Goal: Task Accomplishment & Management: Manage account settings

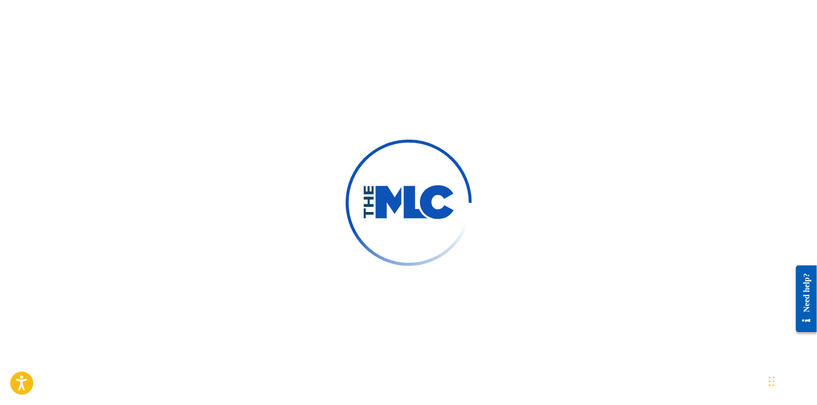
drag, startPoint x: 0, startPoint y: 0, endPoint x: 370, endPoint y: 102, distance: 383.8
click at [370, 102] on div at bounding box center [408, 202] width 817 height 405
click at [410, 141] on img at bounding box center [409, 203] width 150 height 150
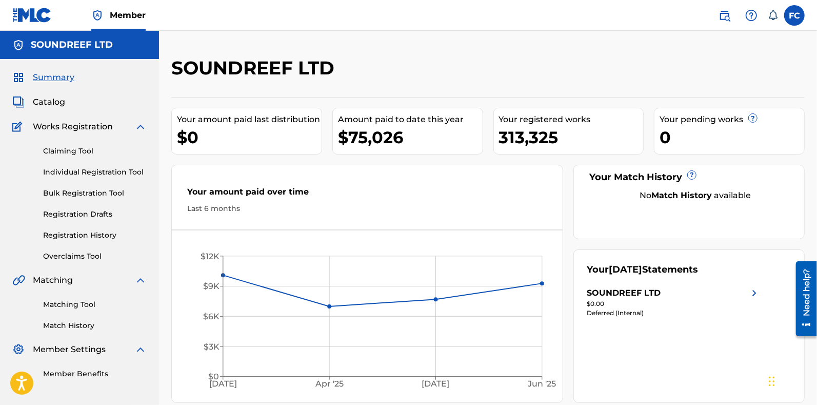
click at [75, 256] on link "Overclaims Tool" at bounding box center [95, 256] width 104 height 11
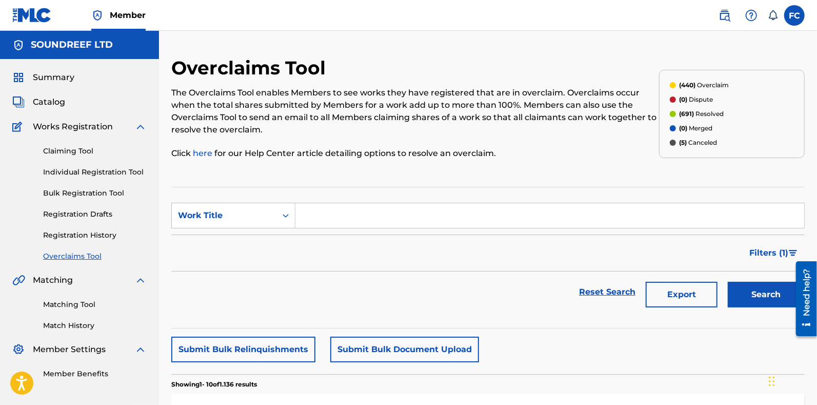
click at [37, 99] on span "Catalog" at bounding box center [49, 102] width 32 height 12
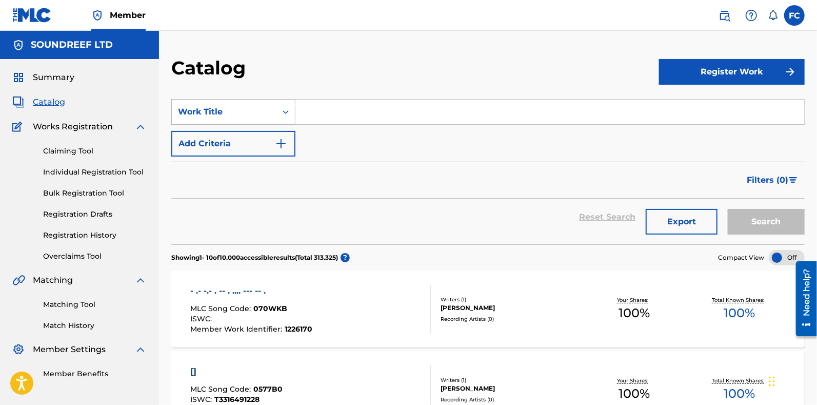
click at [249, 114] on div "Work Title" at bounding box center [224, 112] width 92 height 12
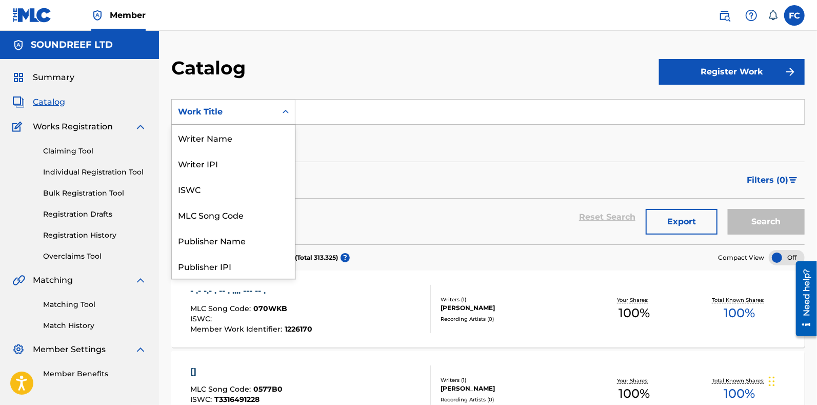
click at [215, 117] on div "Work Title" at bounding box center [224, 112] width 92 height 12
click at [212, 226] on div "MLC Song Code" at bounding box center [233, 215] width 123 height 26
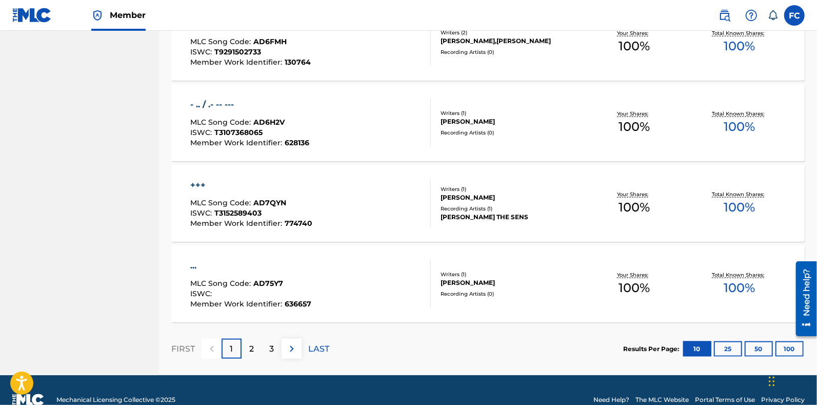
scroll to position [769, 0]
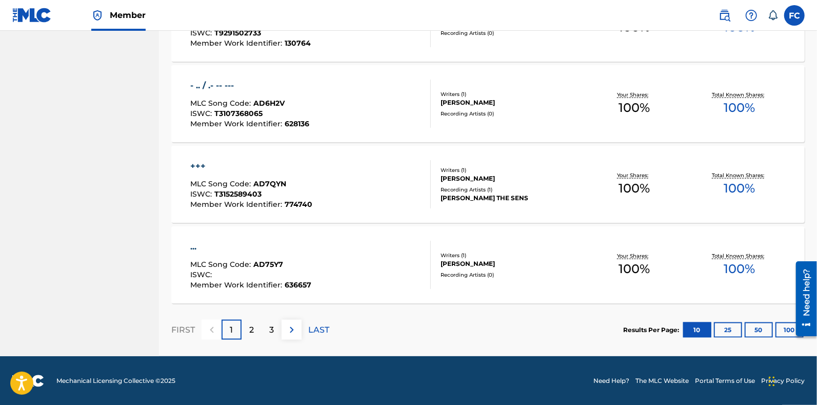
click at [783, 332] on button "100" at bounding box center [790, 329] width 28 height 15
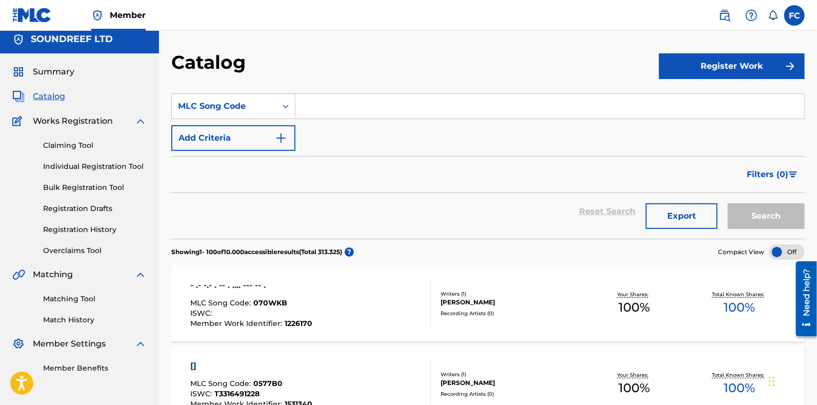
scroll to position [0, 0]
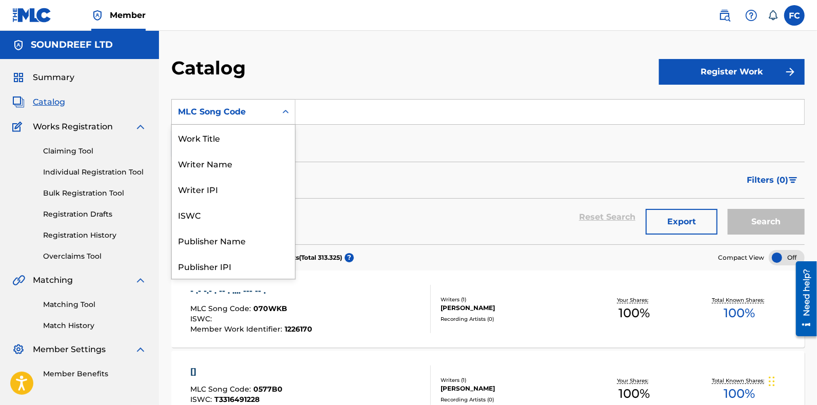
click at [217, 120] on div "MLC Song Code" at bounding box center [224, 111] width 105 height 19
click at [223, 250] on div "Publisher Name" at bounding box center [233, 240] width 123 height 26
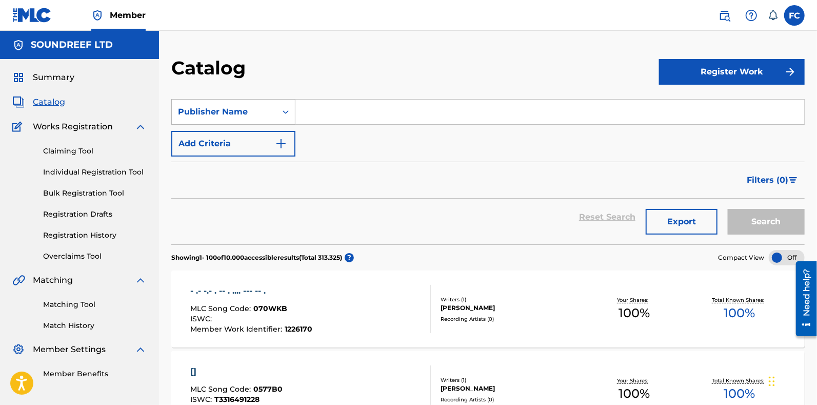
click at [225, 120] on div "Publisher Name" at bounding box center [224, 111] width 105 height 19
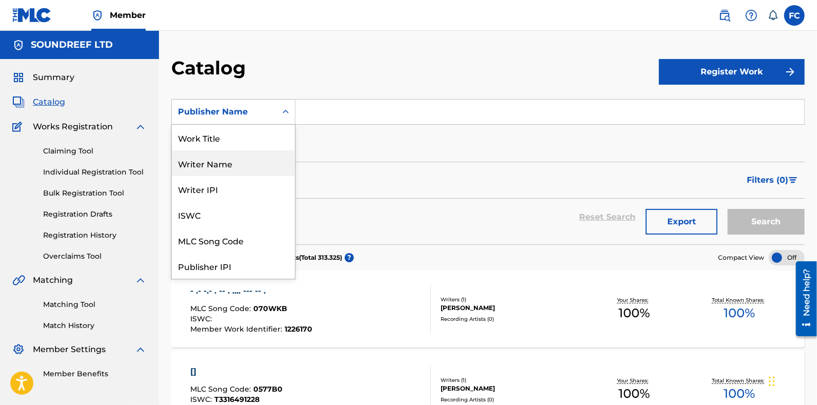
click at [210, 171] on div "Writer Name" at bounding box center [233, 163] width 123 height 26
click at [228, 114] on div "Writer Name" at bounding box center [224, 112] width 92 height 12
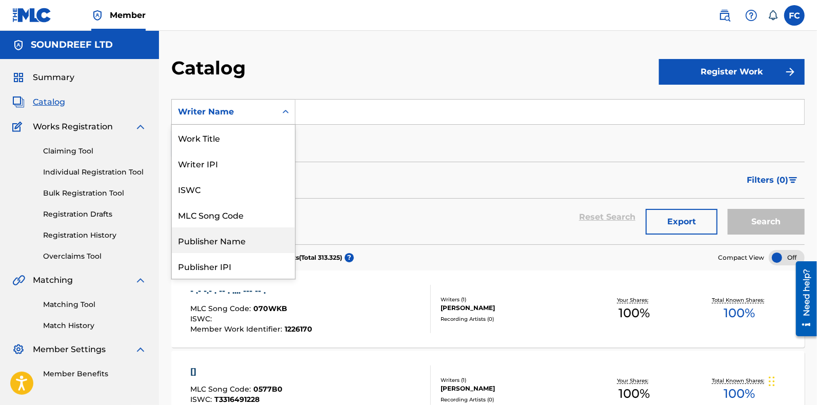
click at [217, 246] on div "Publisher Name" at bounding box center [233, 240] width 123 height 26
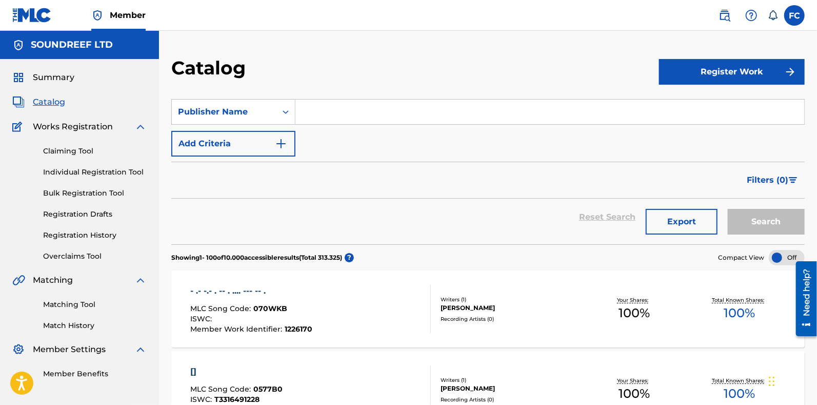
click at [312, 122] on input "Search Form" at bounding box center [550, 112] width 509 height 25
click at [671, 68] on button "Register Work" at bounding box center [732, 72] width 146 height 26
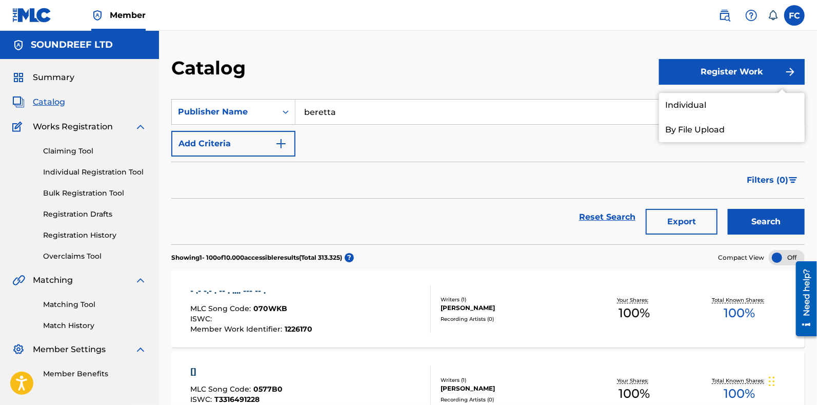
click at [748, 226] on button "Search" at bounding box center [766, 222] width 77 height 26
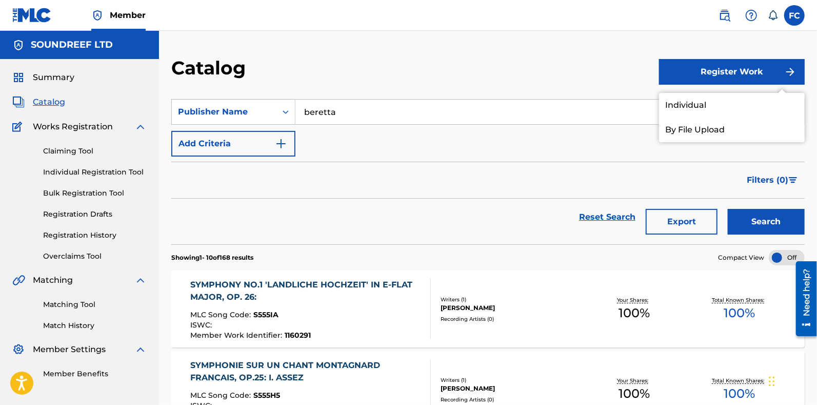
click at [310, 112] on input "beretta" at bounding box center [550, 112] width 509 height 25
type input "b"
type input "gb"
click at [728, 209] on button "Search" at bounding box center [766, 222] width 77 height 26
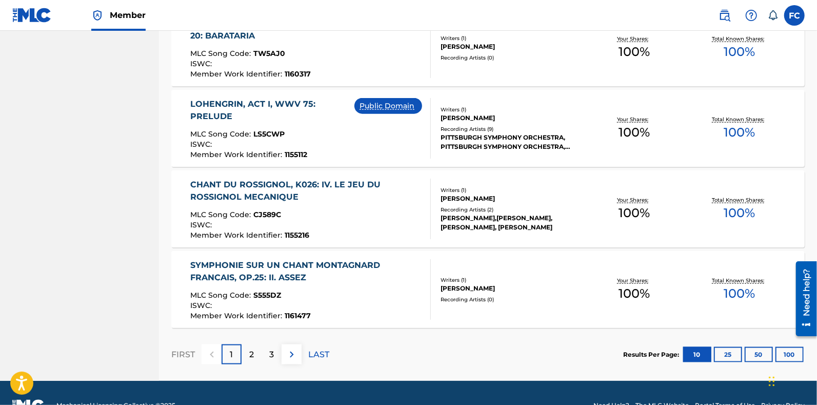
scroll to position [769, 0]
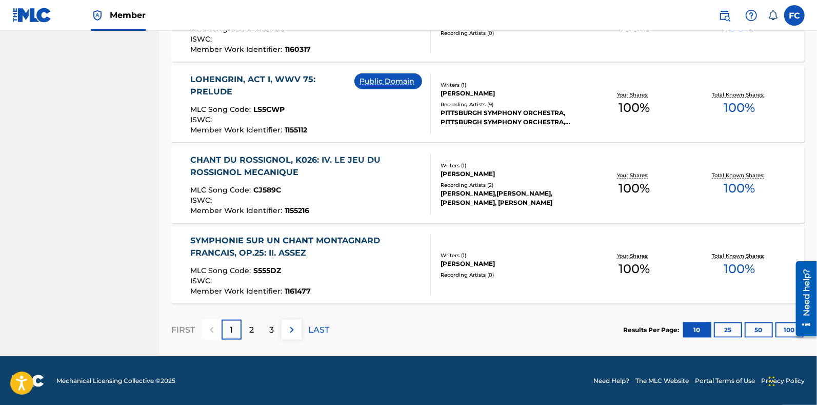
click at [785, 327] on button "100" at bounding box center [790, 329] width 28 height 15
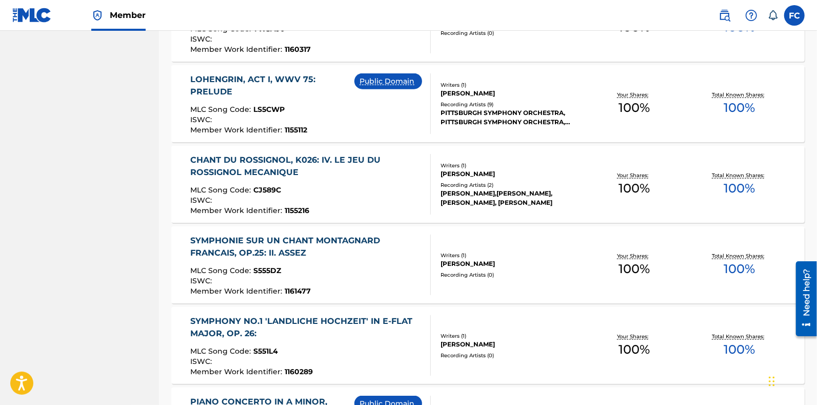
click at [466, 136] on div "LOHENGRIN, ACT I, WWV 75: PRELUDE MLC Song Code : LS5CWP ISWC : Member Work Ide…" at bounding box center [488, 103] width 634 height 77
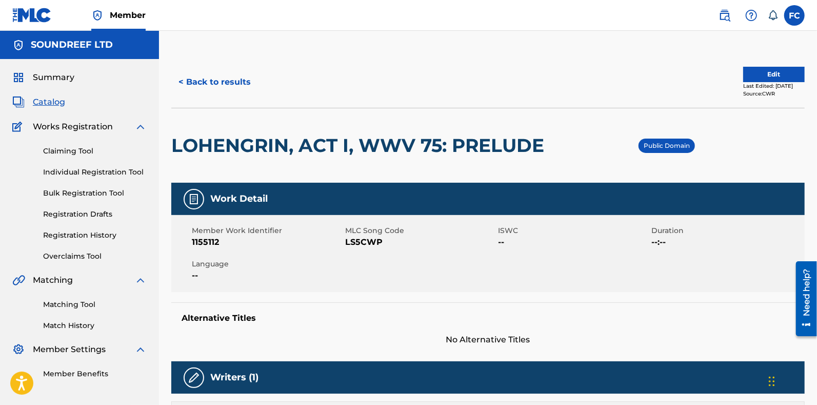
click at [190, 77] on button "< Back to results" at bounding box center [214, 82] width 87 height 26
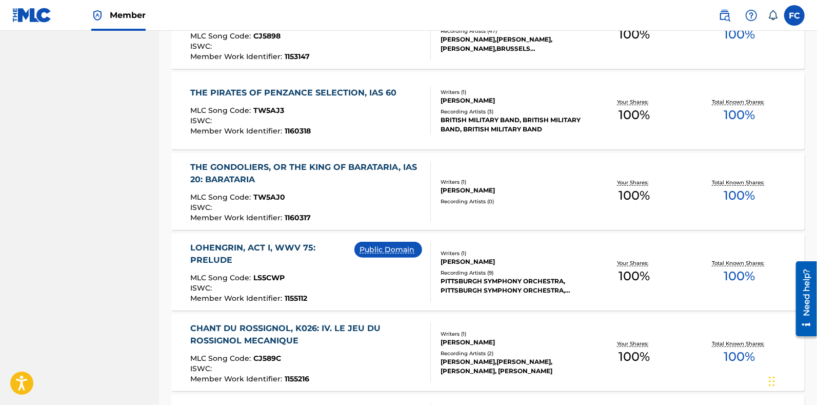
scroll to position [601, 0]
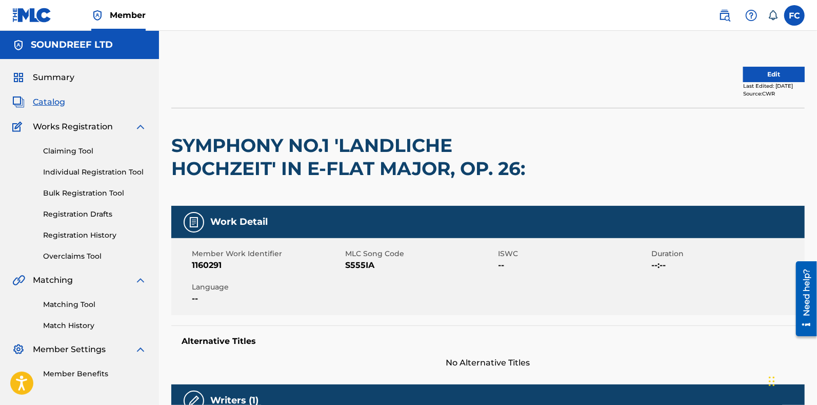
drag, startPoint x: 52, startPoint y: 241, endPoint x: 49, endPoint y: 237, distance: 5.9
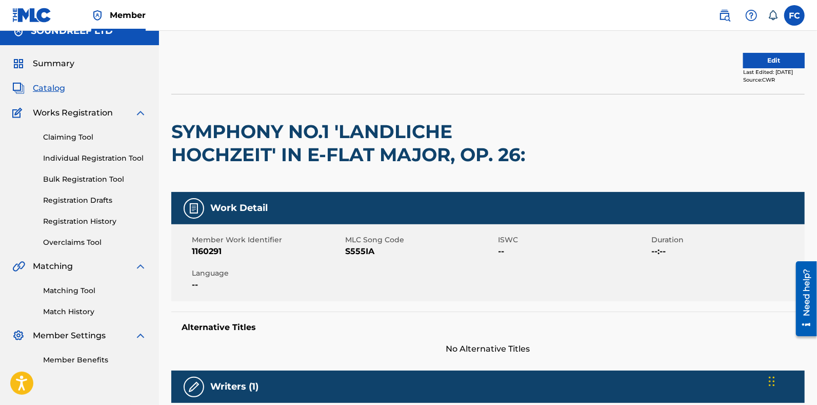
scroll to position [28, 0]
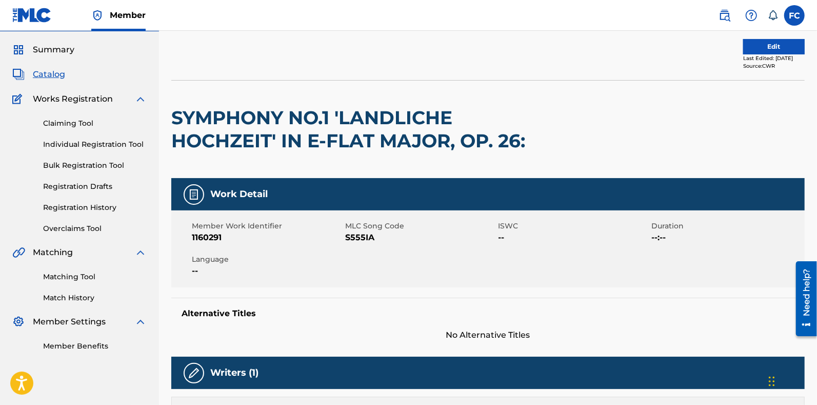
click at [351, 234] on span "S555IA" at bounding box center [420, 237] width 151 height 12
copy span "S555IA"
click at [743, 43] on button "Edit" at bounding box center [774, 46] width 62 height 15
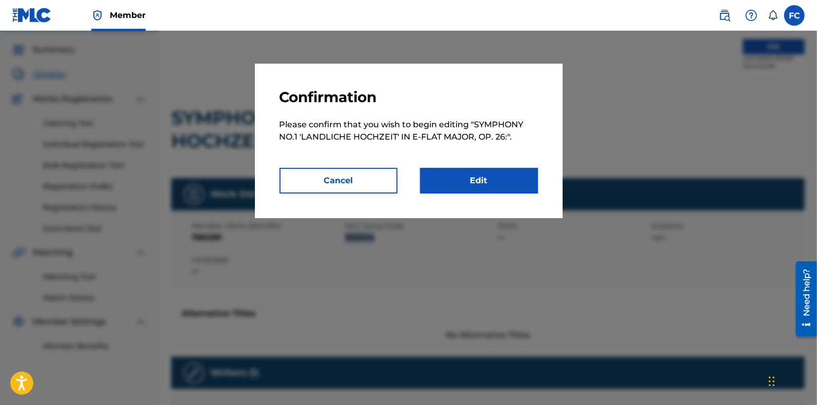
click at [474, 174] on link "Edit" at bounding box center [479, 181] width 118 height 26
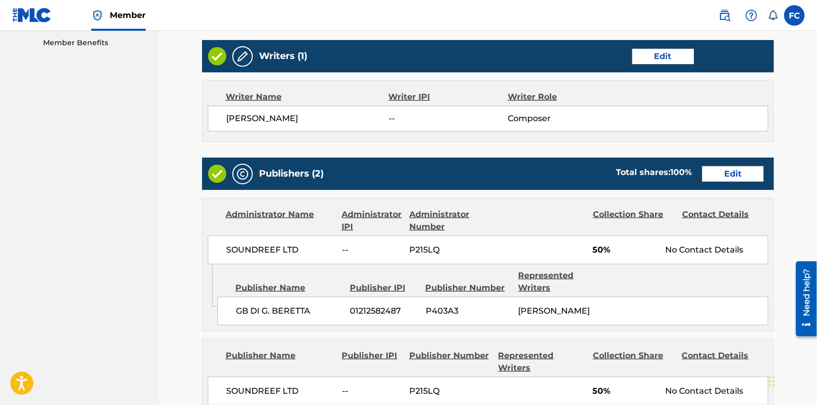
scroll to position [377, 0]
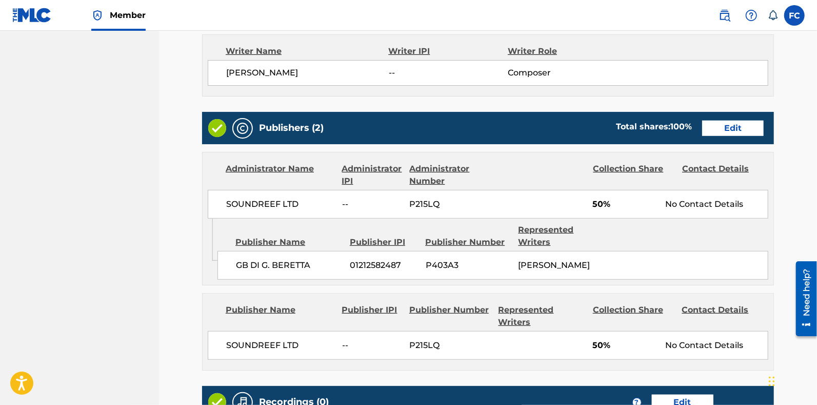
click at [734, 128] on link "Edit" at bounding box center [733, 128] width 62 height 15
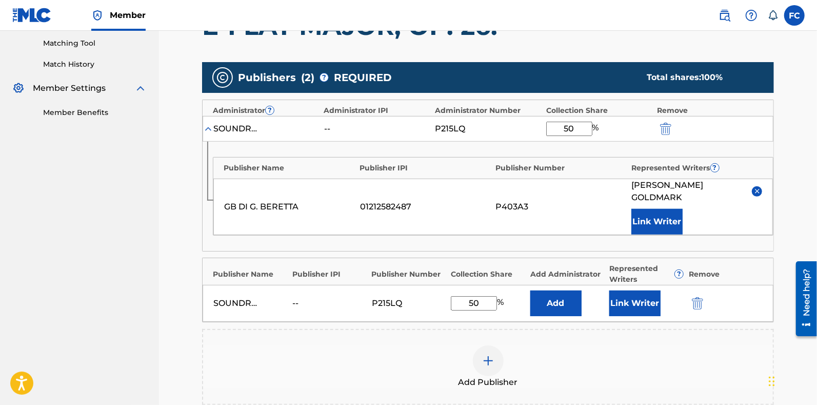
scroll to position [268, 0]
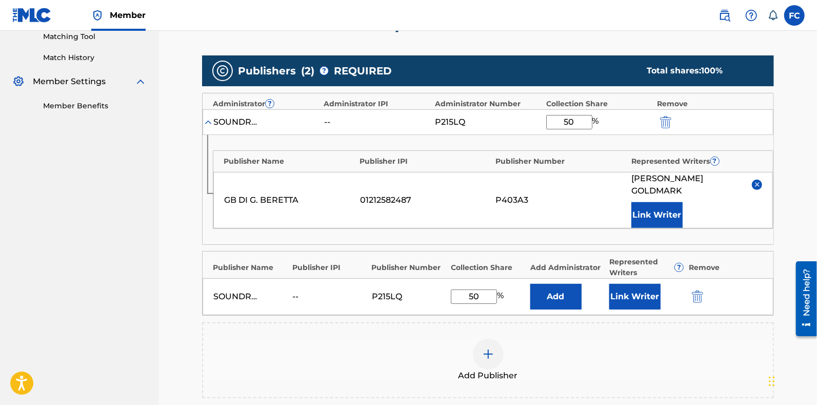
click at [691, 278] on div "SOUNDREEF LTD -- P215LQ 50 % Add Link Writer" at bounding box center [488, 296] width 571 height 37
click at [698, 290] on img "submit" at bounding box center [697, 296] width 11 height 12
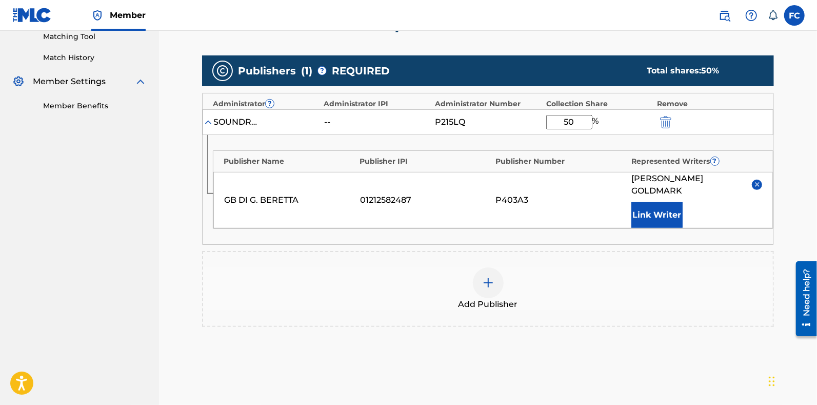
click at [664, 121] on img "submit" at bounding box center [665, 122] width 11 height 12
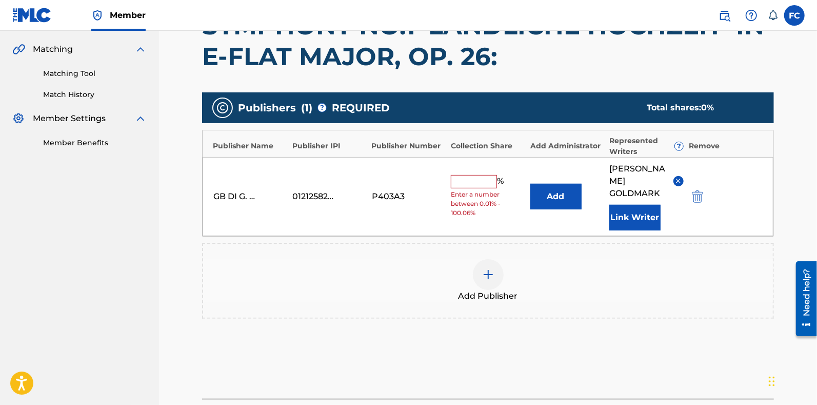
scroll to position [228, 0]
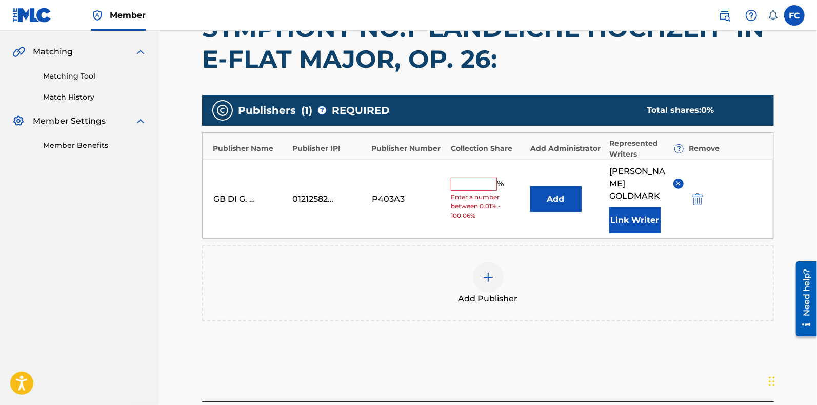
click at [463, 178] on input "text" at bounding box center [474, 184] width 46 height 13
type input "0"
click at [427, 281] on div "Add Publisher" at bounding box center [488, 283] width 570 height 43
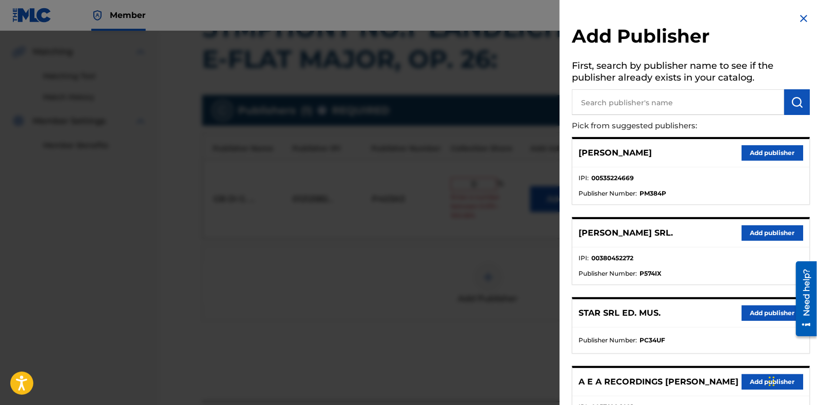
click at [800, 24] on img at bounding box center [804, 18] width 12 height 12
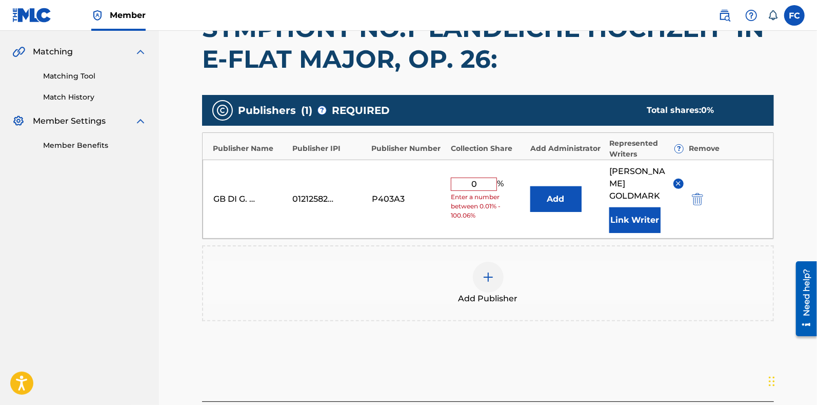
click at [705, 193] on div at bounding box center [712, 199] width 46 height 12
click at [693, 193] on img "submit" at bounding box center [697, 199] width 11 height 12
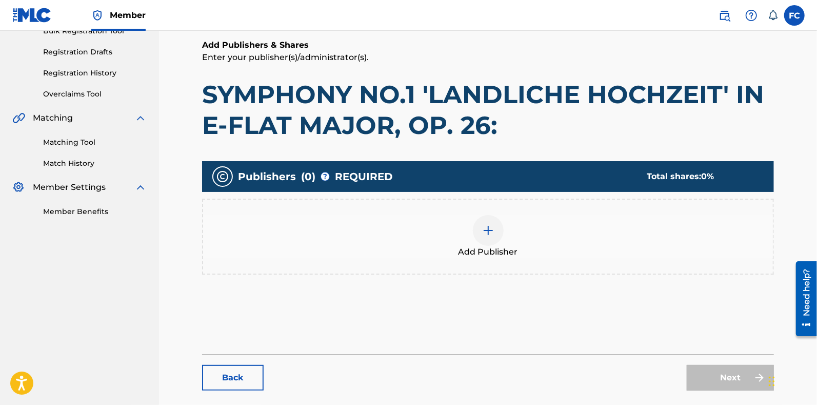
scroll to position [162, 0]
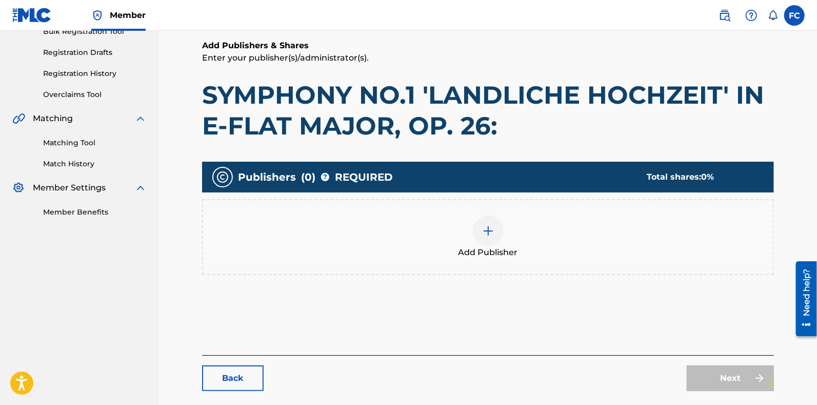
click at [705, 383] on div "Next" at bounding box center [730, 378] width 87 height 26
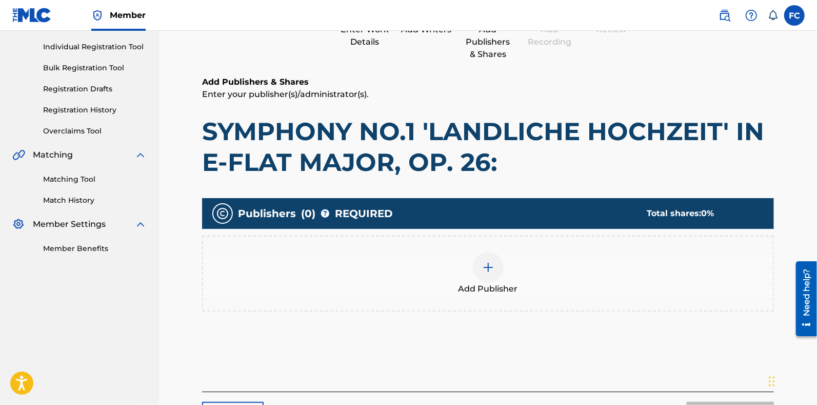
drag, startPoint x: 705, startPoint y: 380, endPoint x: 199, endPoint y: 164, distance: 551.0
click at [199, 164] on main "Catalog Enter Work Details Add Writers Add Publishers & Shares Add Recording Re…" at bounding box center [488, 187] width 634 height 512
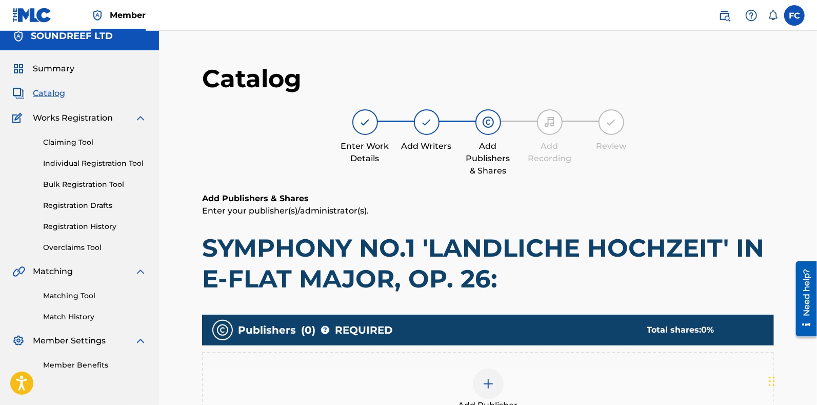
click at [336, 171] on div "Enter Work Details Add Writers Add Publishers & Shares Add Recording Review" at bounding box center [488, 143] width 572 height 68
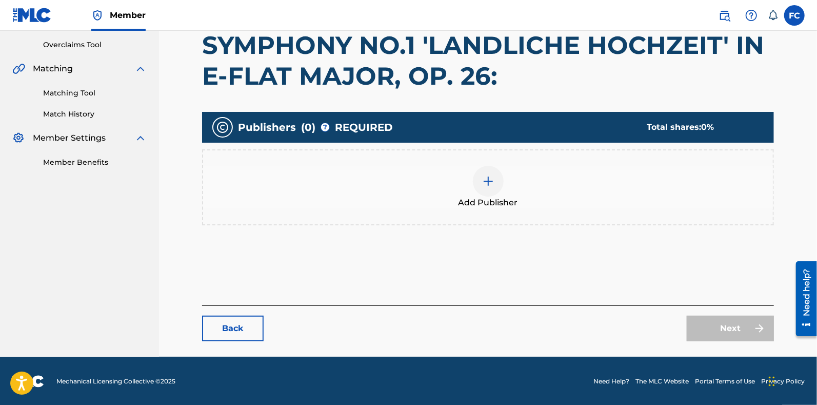
click at [243, 326] on link "Back" at bounding box center [233, 329] width 62 height 26
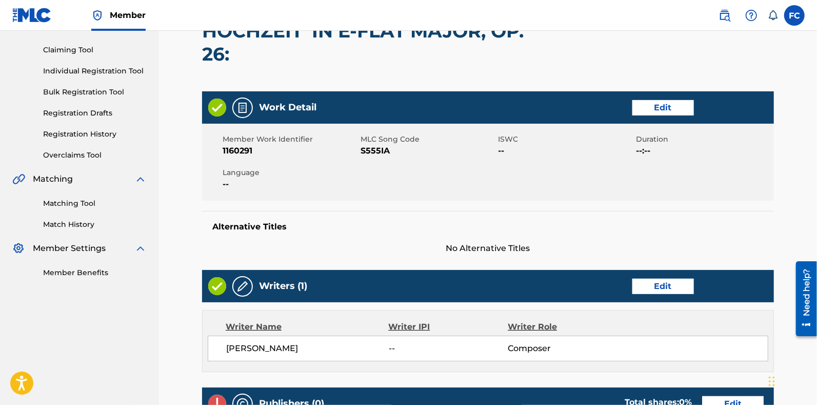
scroll to position [105, 0]
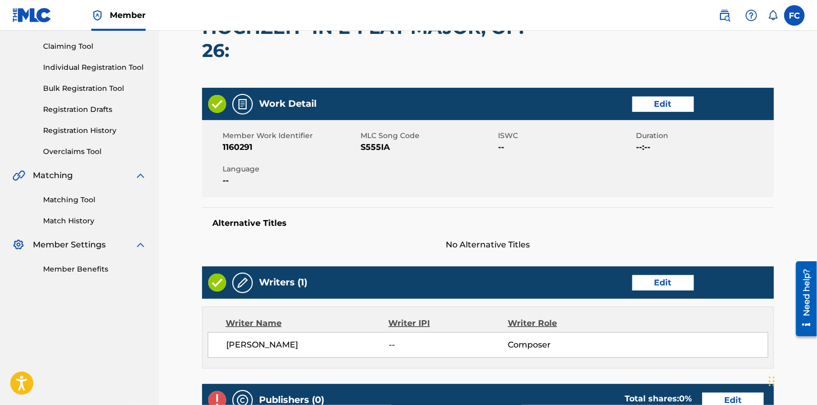
click at [343, 255] on div "Work Detail Edit Member Work Identifier 1160291 MLC Song Code S555IA ISWC -- Du…" at bounding box center [488, 316] width 572 height 457
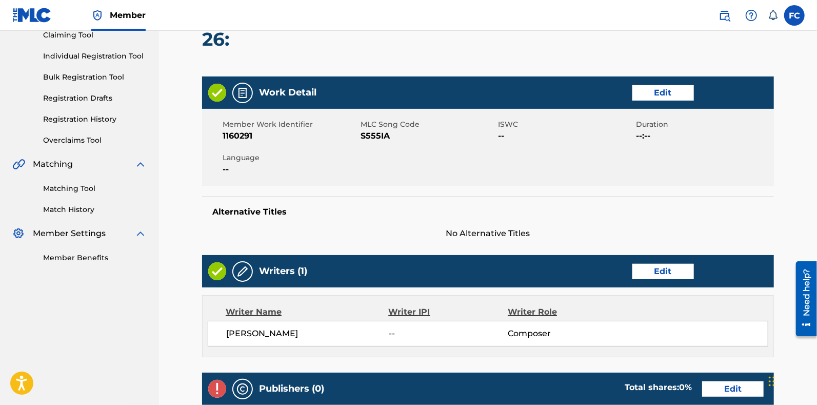
scroll to position [345, 0]
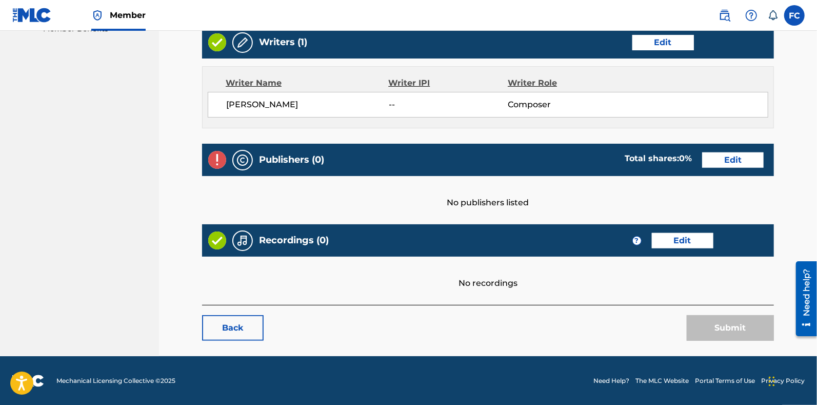
click at [248, 329] on link "Back" at bounding box center [233, 328] width 62 height 26
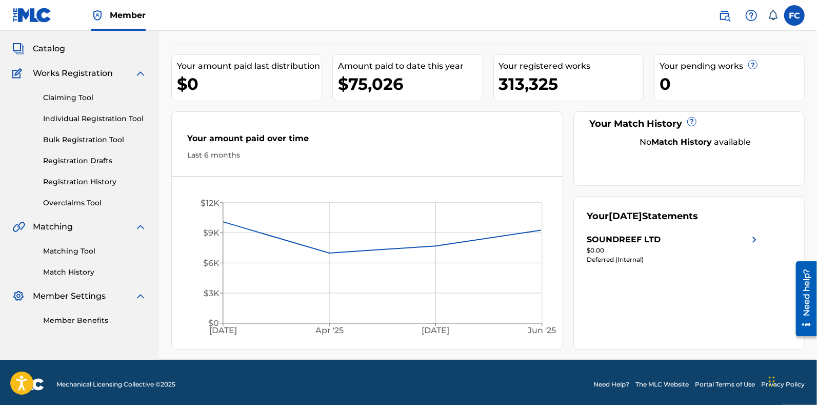
scroll to position [33, 0]
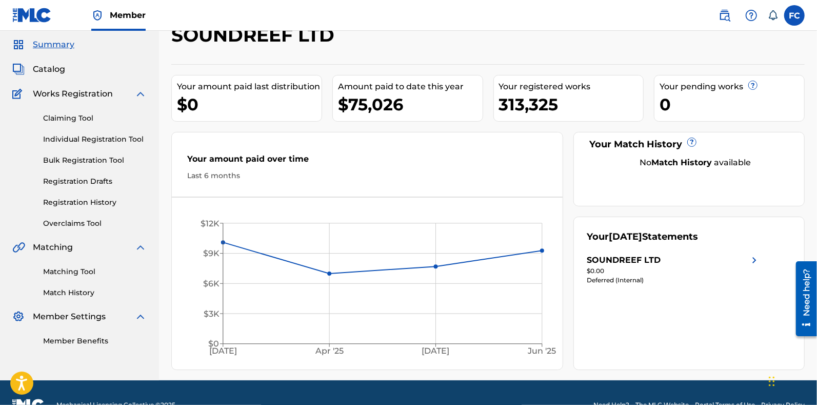
click at [41, 68] on span "Catalog" at bounding box center [49, 69] width 32 height 12
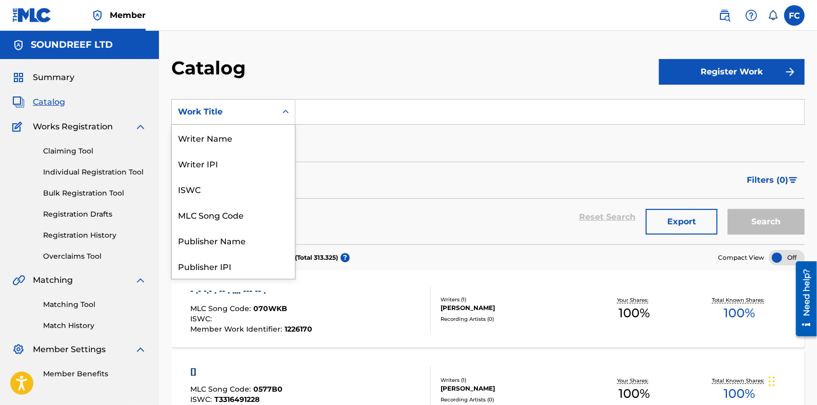
click at [264, 109] on div "Work Title" at bounding box center [224, 112] width 92 height 12
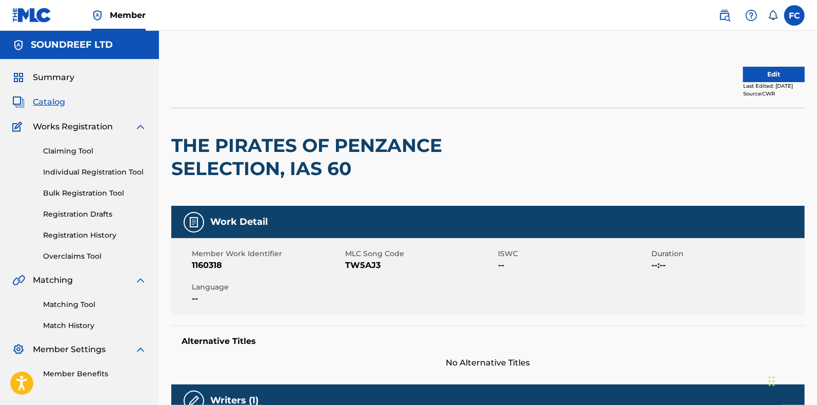
click at [357, 266] on span "TW5AJ3" at bounding box center [420, 265] width 151 height 12
copy span "TW5AJ3"
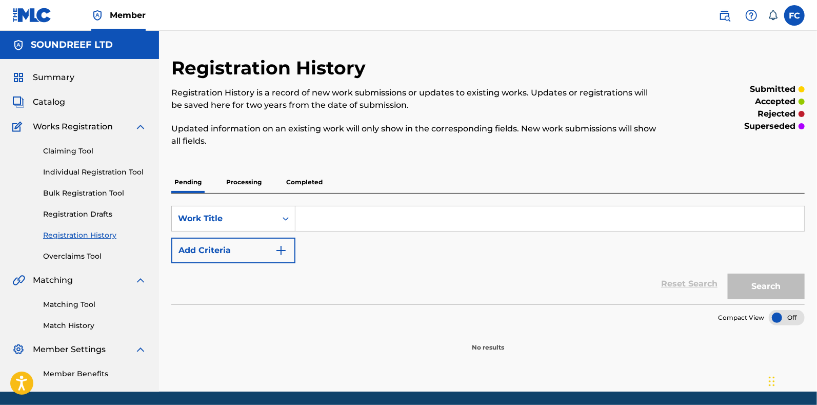
click at [310, 219] on input "Search Form" at bounding box center [550, 218] width 509 height 25
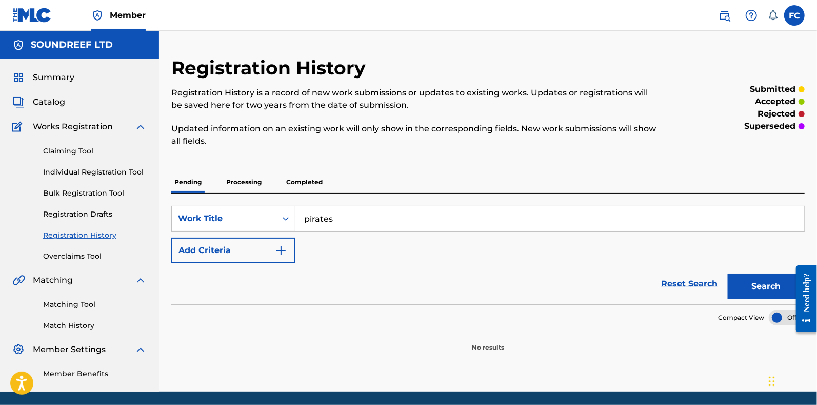
type input "pirates"
click at [728, 273] on button "Search" at bounding box center [766, 286] width 77 height 26
click at [262, 193] on div "SearchWithCriteriaa5e2ee84-ffe4-42a9-a54f-6dae4f62c74d Work Title pirates Add C…" at bounding box center [488, 248] width 634 height 111
click at [247, 187] on p "Processing" at bounding box center [244, 182] width 42 height 22
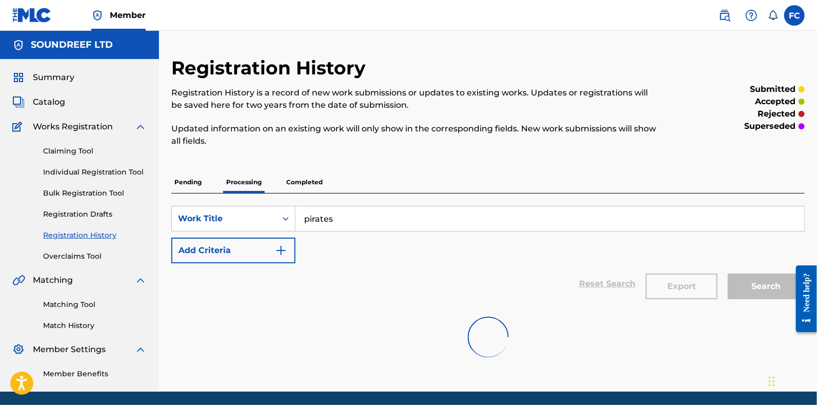
click at [287, 188] on p "Completed" at bounding box center [304, 182] width 43 height 22
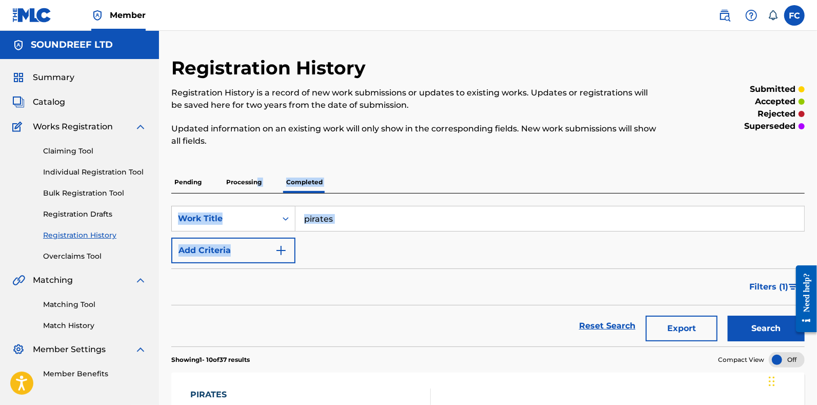
drag, startPoint x: 257, startPoint y: 183, endPoint x: 339, endPoint y: 244, distance: 102.3
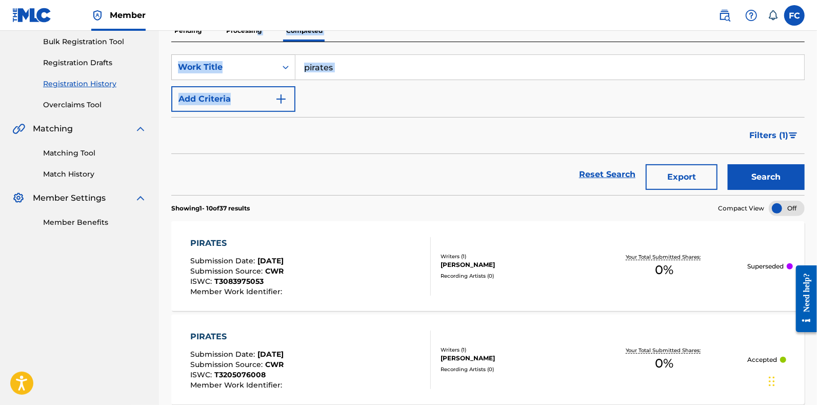
scroll to position [151, 0]
click at [354, 67] on input "pirates" at bounding box center [550, 67] width 509 height 25
type input "pirates of penzance"
click at [728, 165] on button "Search" at bounding box center [766, 178] width 77 height 26
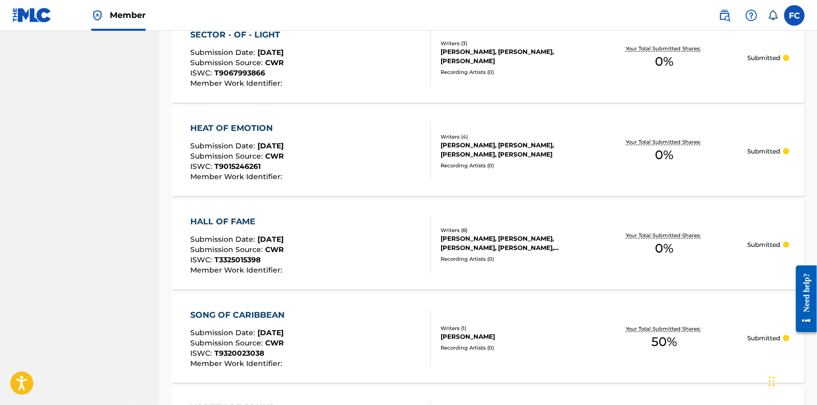
scroll to position [1015, 0]
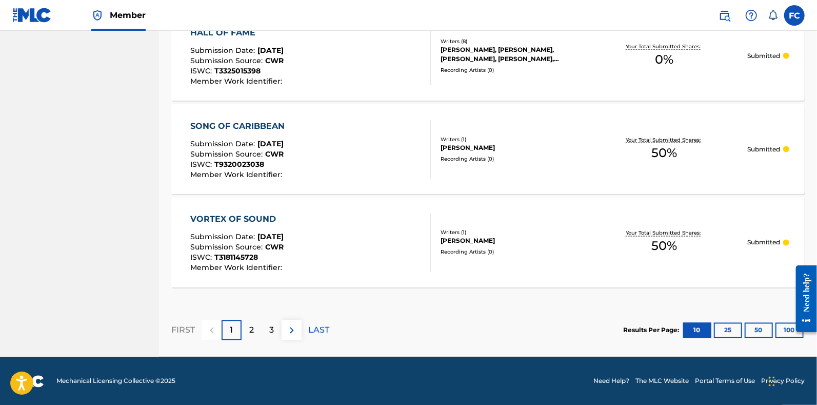
click at [249, 334] on p "2" at bounding box center [251, 330] width 5 height 12
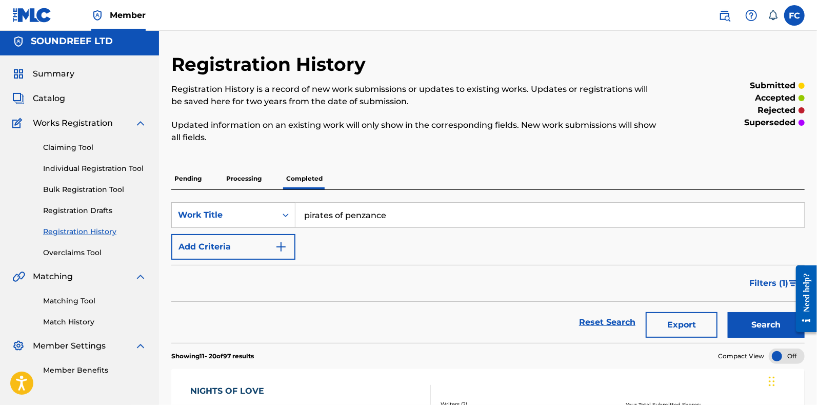
scroll to position [0, 0]
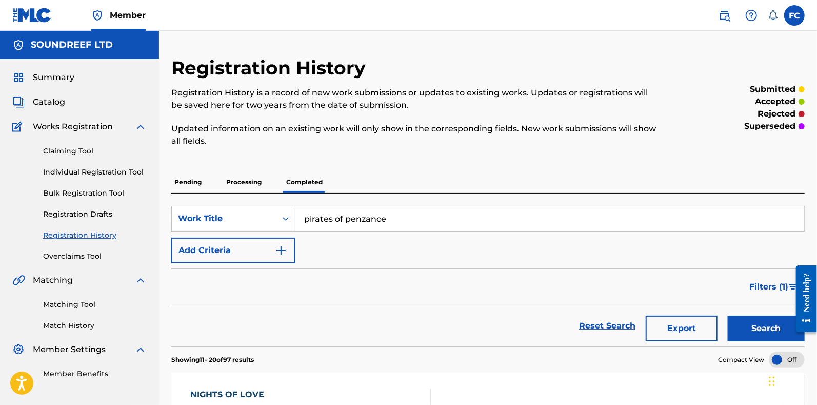
click at [236, 181] on p "Processing" at bounding box center [244, 182] width 42 height 22
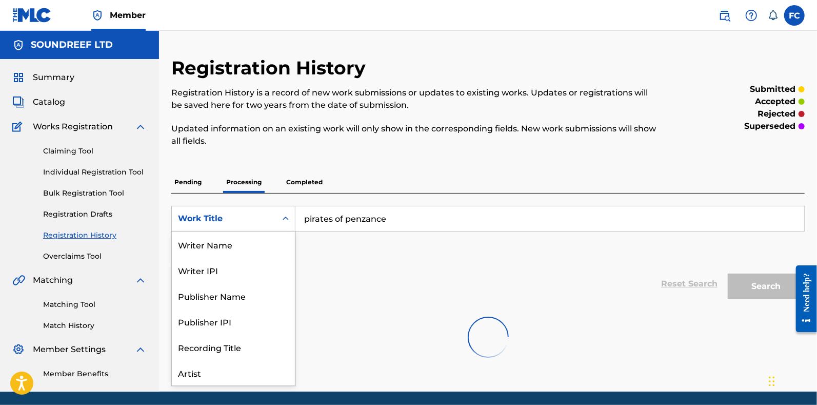
click at [241, 206] on div "Work Title" at bounding box center [233, 219] width 124 height 26
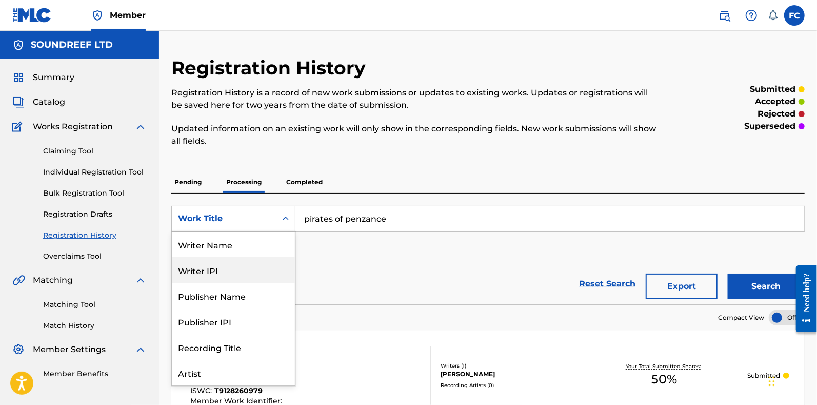
scroll to position [51, 0]
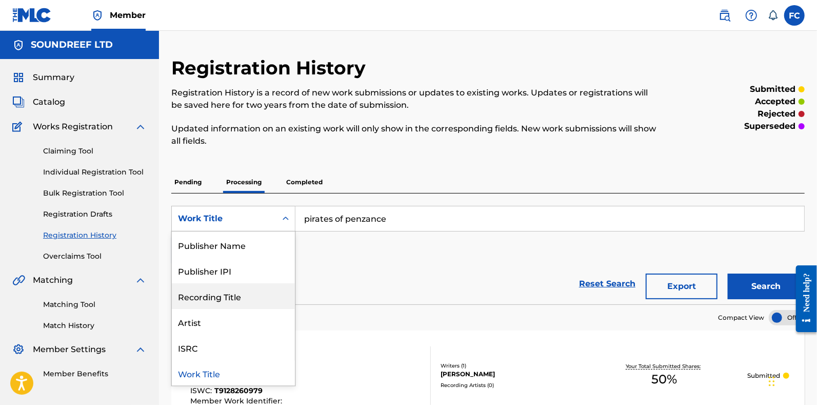
click at [342, 255] on div "SearchWithCriteriaa5e2ee84-ffe4-42a9-a54f-6dae4f62c74d 8 results available. Use…" at bounding box center [488, 234] width 634 height 57
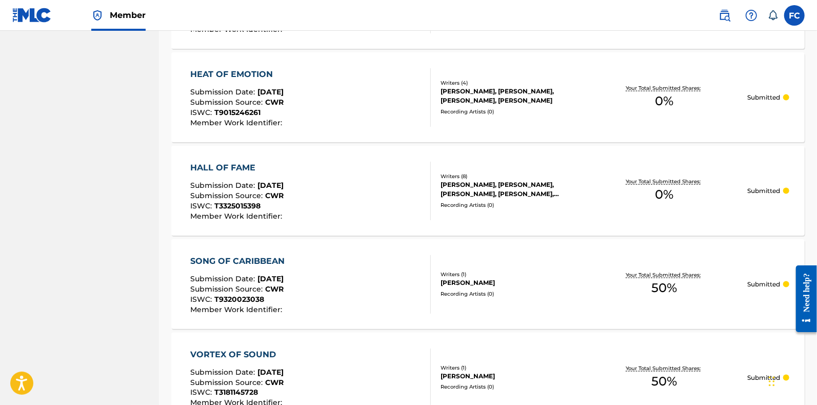
scroll to position [974, 0]
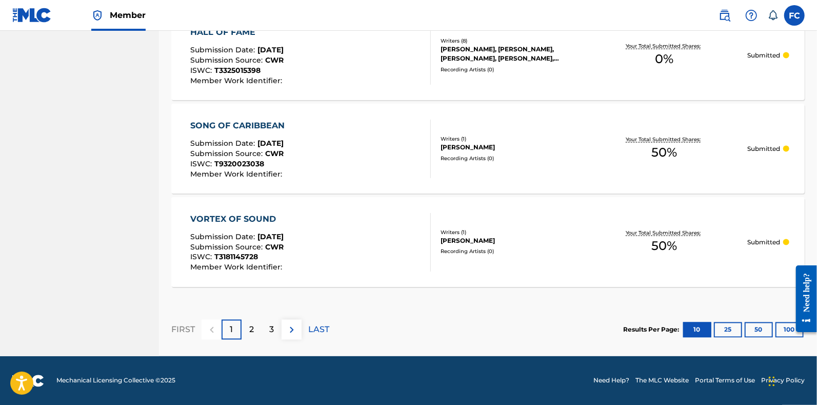
click at [311, 336] on div "LAST" at bounding box center [318, 330] width 21 height 20
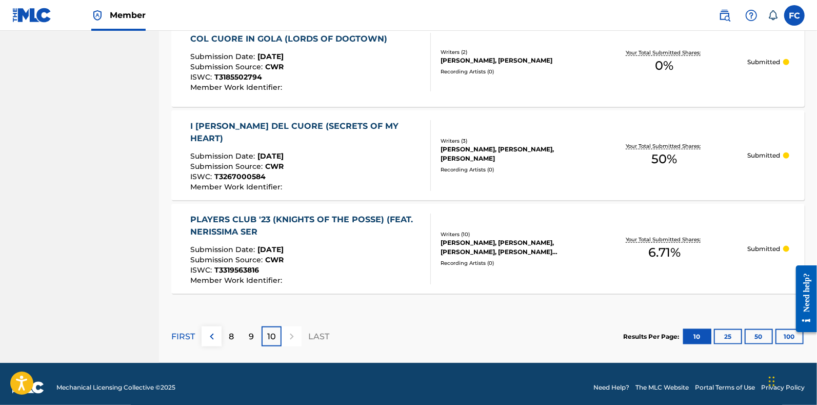
scroll to position [677, 0]
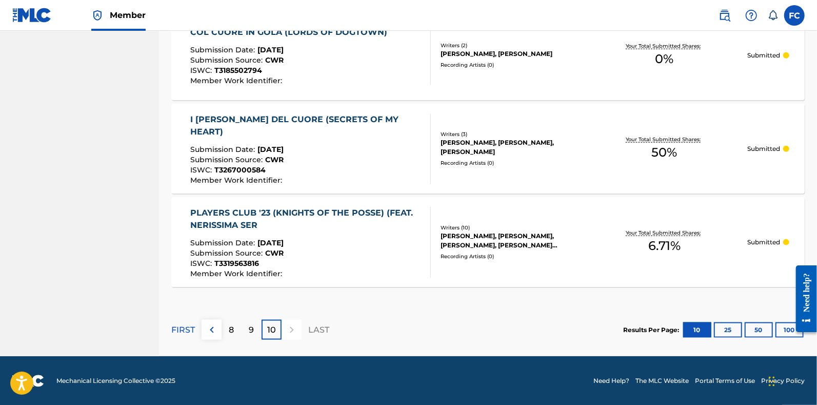
click at [252, 328] on p "9" at bounding box center [251, 330] width 5 height 12
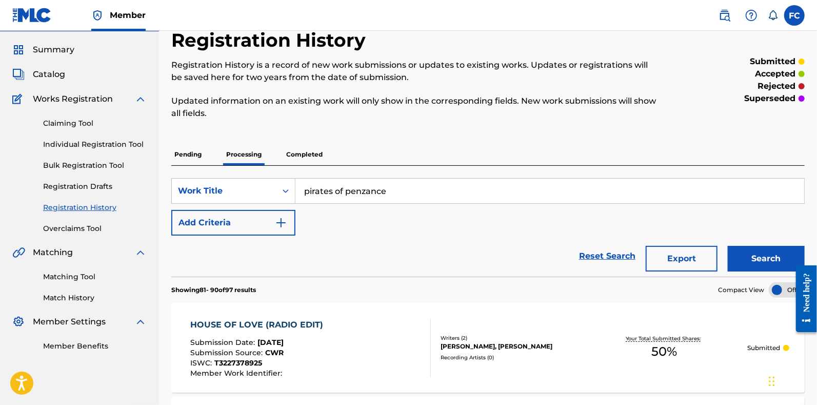
scroll to position [29, 0]
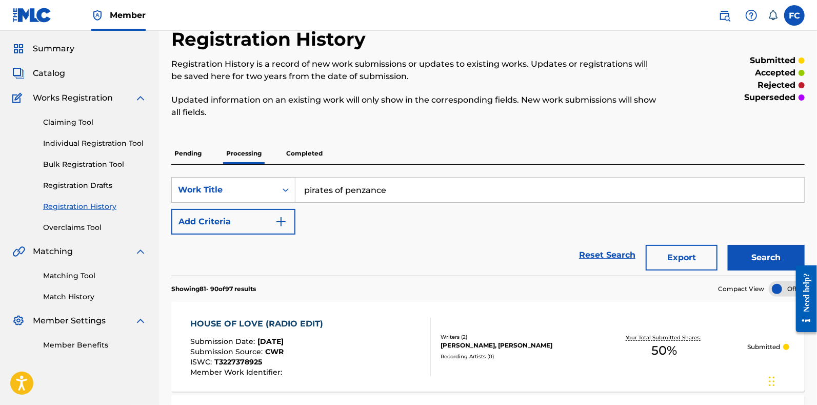
click at [292, 210] on button "Add Criteria" at bounding box center [233, 222] width 124 height 26
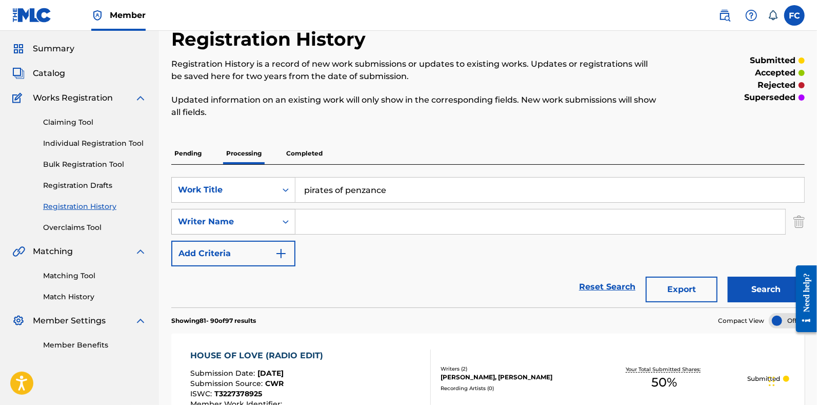
click at [226, 231] on div "Writer Name" at bounding box center [233, 222] width 124 height 26
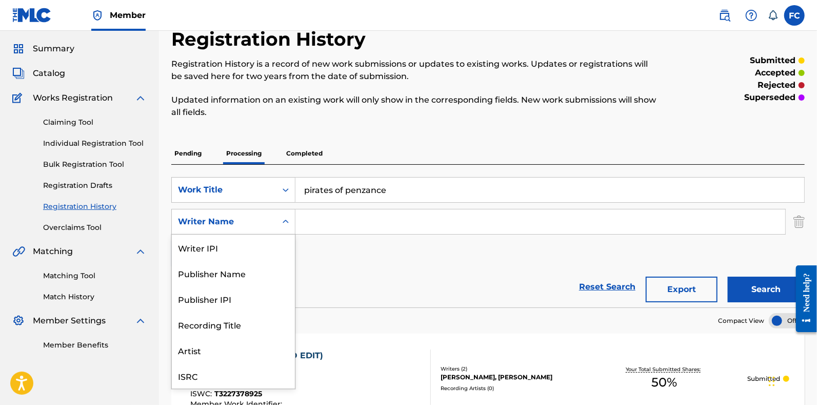
scroll to position [25, 0]
click at [217, 253] on div "Publisher Name" at bounding box center [233, 248] width 123 height 26
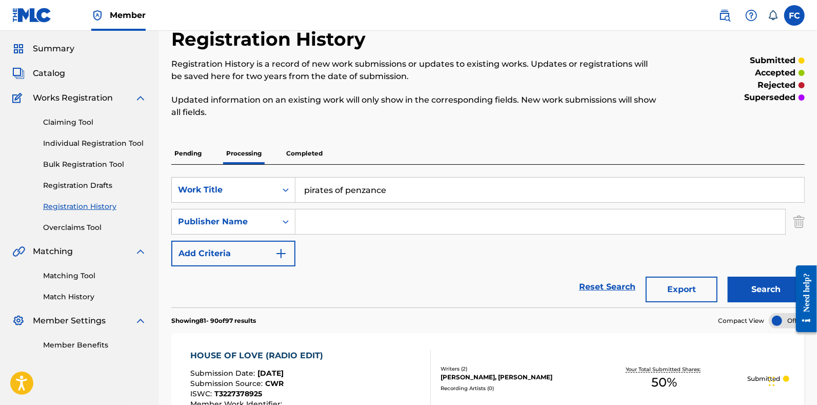
click at [330, 214] on input "Search Form" at bounding box center [541, 221] width 490 height 25
type input "gb"
click at [728, 277] on button "Search" at bounding box center [766, 290] width 77 height 26
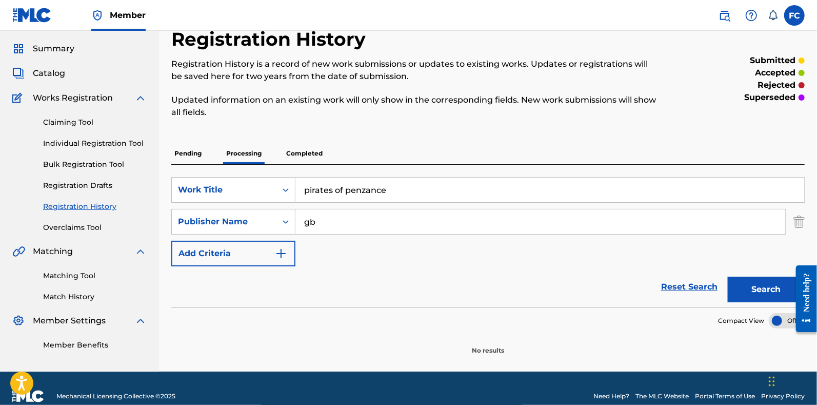
click at [323, 160] on p "Completed" at bounding box center [304, 154] width 43 height 22
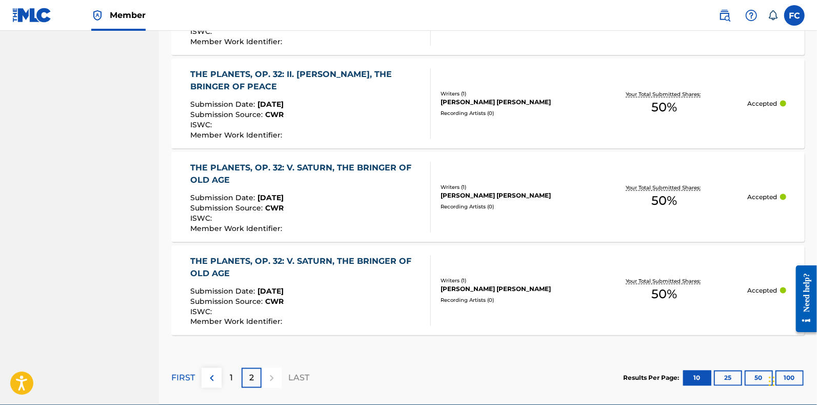
scroll to position [954, 0]
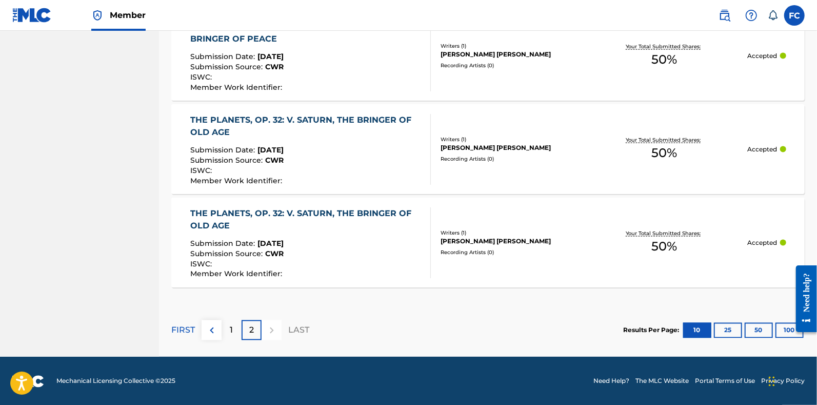
click at [236, 336] on div "1" at bounding box center [232, 330] width 20 height 20
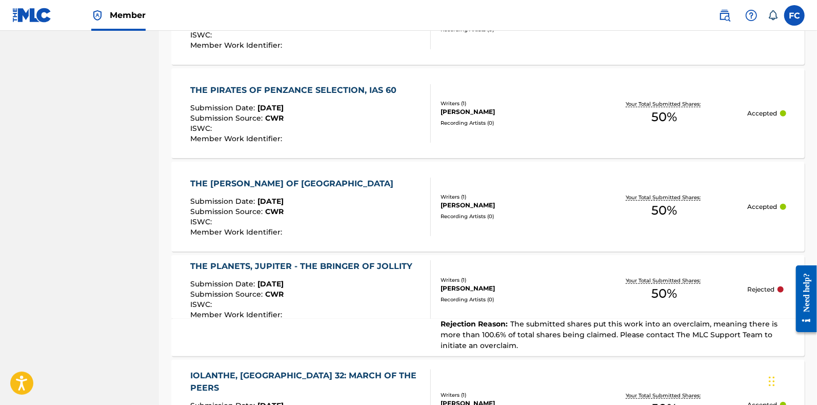
scroll to position [310, 0]
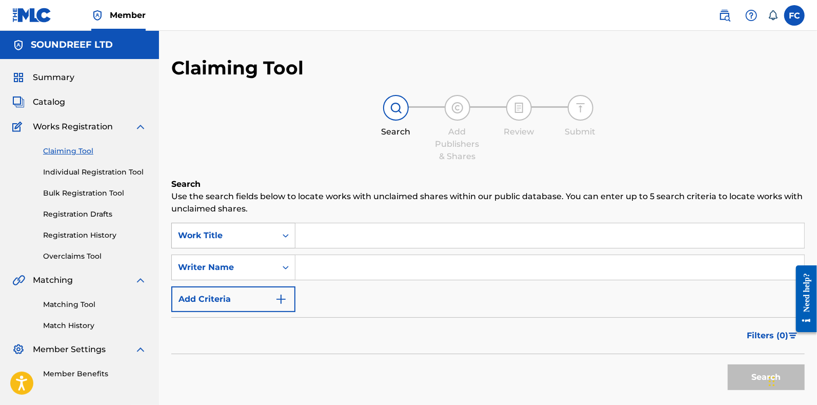
click at [209, 224] on div "Work Title" at bounding box center [233, 236] width 124 height 26
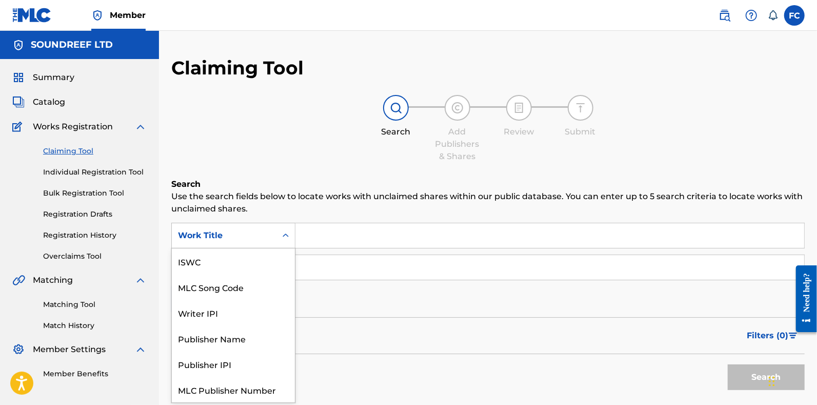
scroll to position [25, 0]
click at [205, 259] on div "MLC Song Code" at bounding box center [233, 262] width 123 height 26
click at [250, 226] on div "MLC Song Code" at bounding box center [224, 235] width 105 height 19
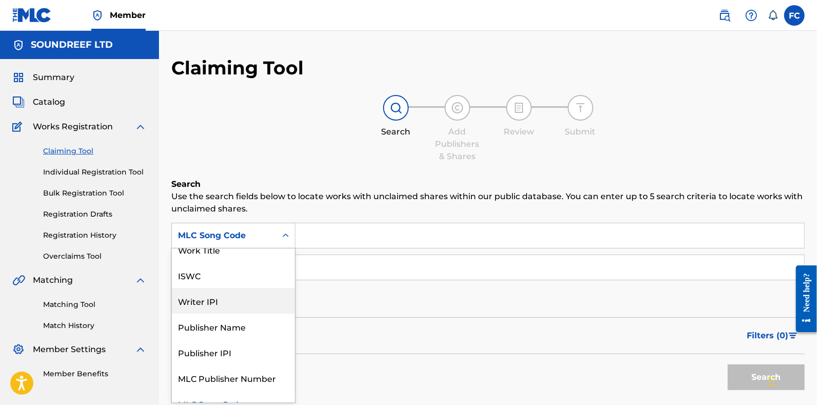
scroll to position [10, 0]
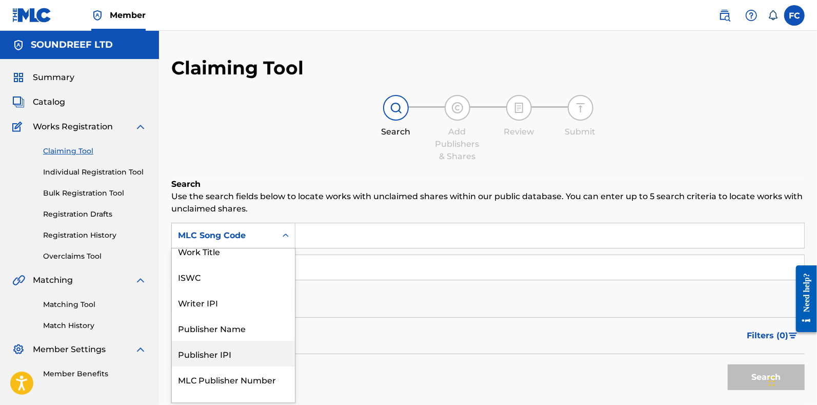
click at [206, 343] on div "Publisher IPI" at bounding box center [233, 354] width 123 height 26
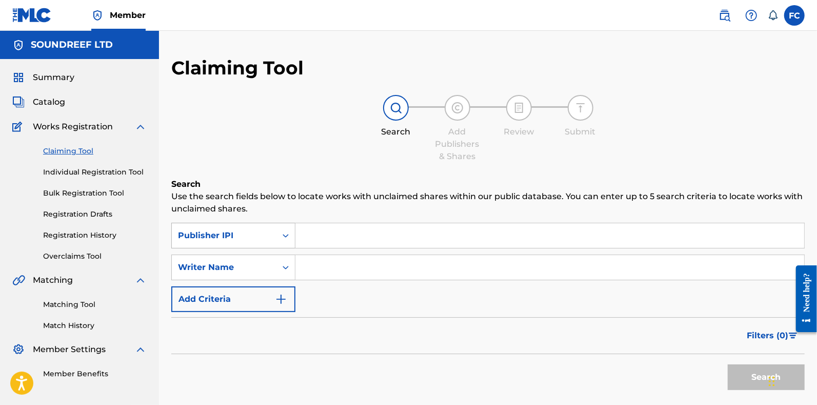
click at [203, 231] on div "Publisher IPI" at bounding box center [224, 235] width 92 height 12
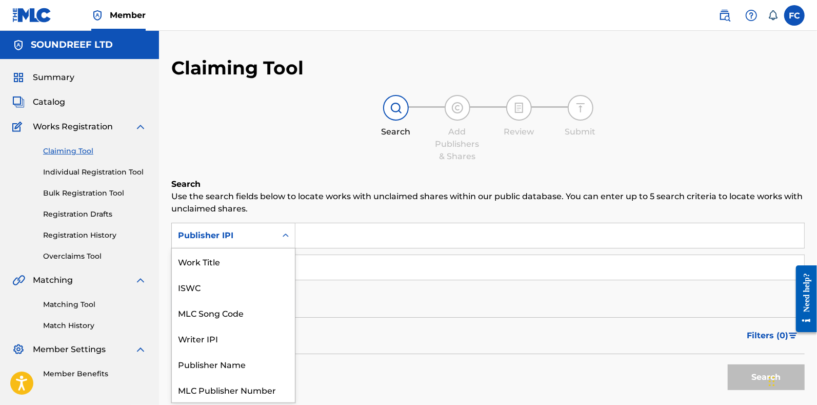
scroll to position [25, 0]
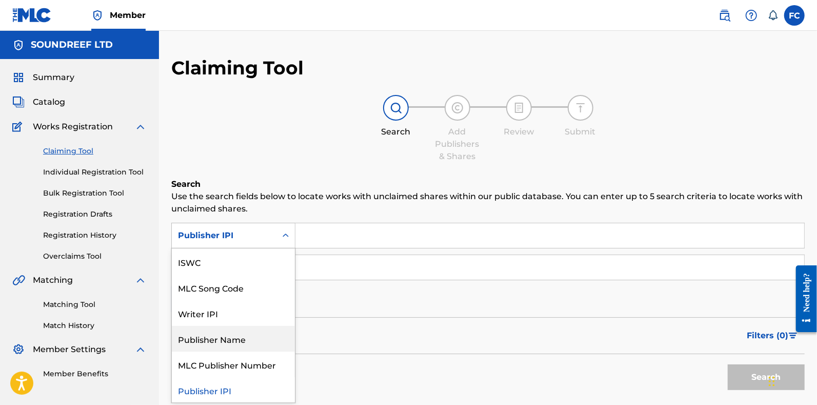
click at [229, 335] on div "Publisher Name" at bounding box center [233, 339] width 123 height 26
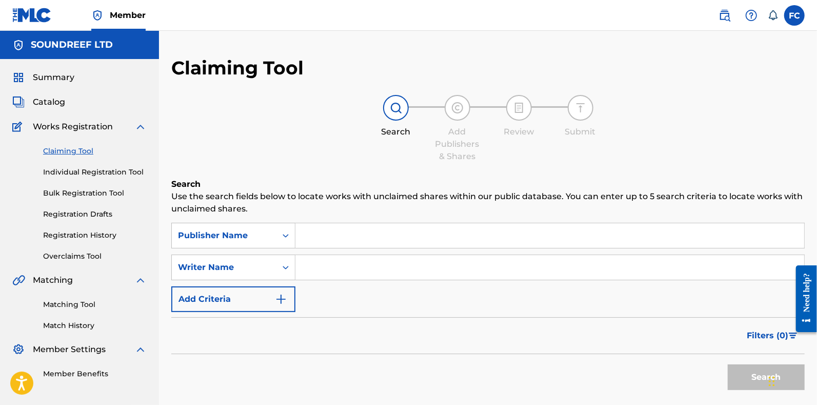
click at [315, 238] on input "Search Form" at bounding box center [550, 235] width 509 height 25
type input "gb"
click at [728, 364] on button "Search" at bounding box center [766, 377] width 77 height 26
click at [341, 236] on input "gb" at bounding box center [550, 235] width 509 height 25
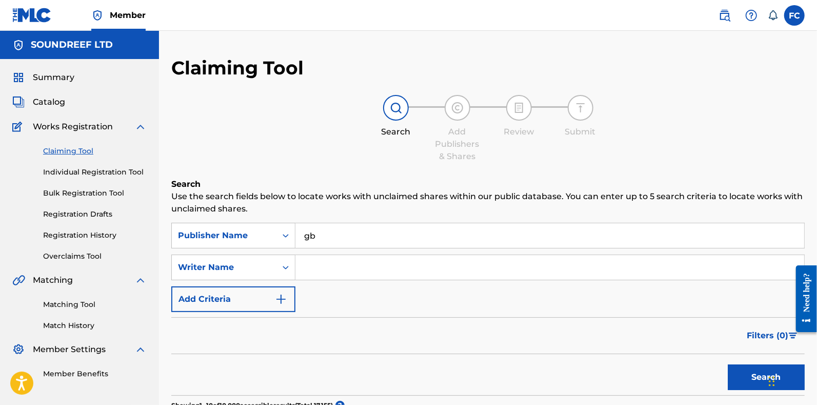
scroll to position [18, 0]
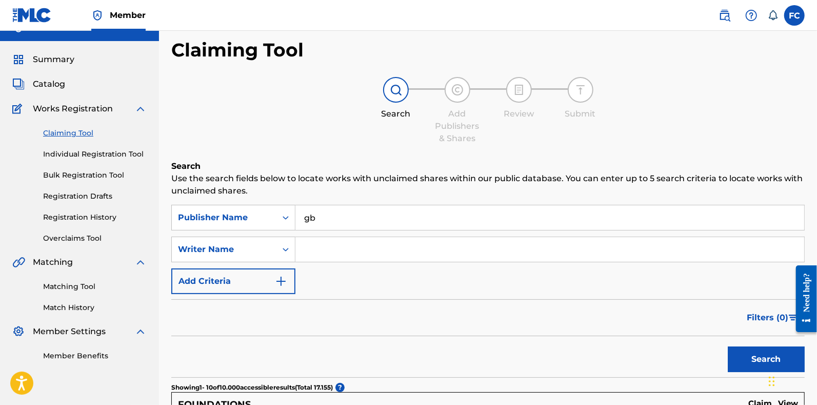
click at [747, 356] on button "Search" at bounding box center [766, 359] width 77 height 26
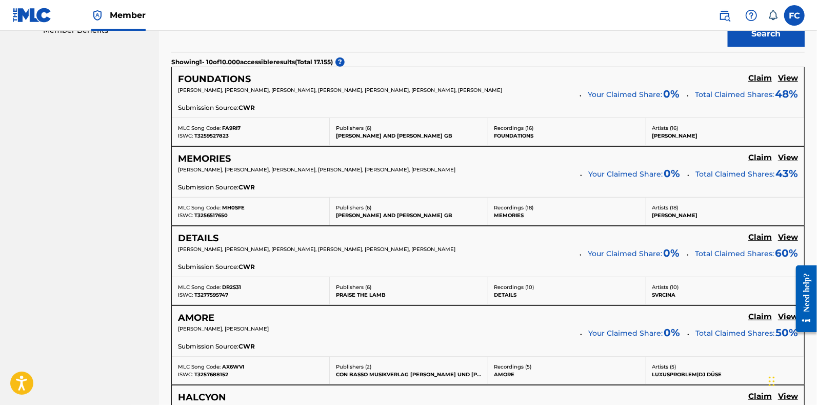
scroll to position [0, 0]
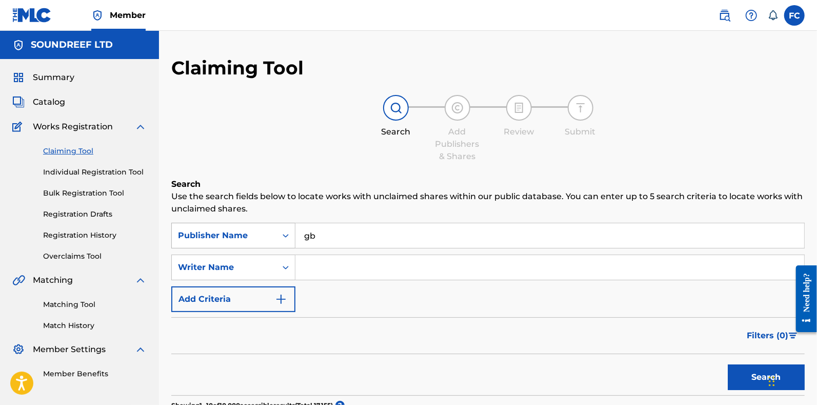
click at [259, 232] on div "Publisher Name" at bounding box center [224, 235] width 92 height 12
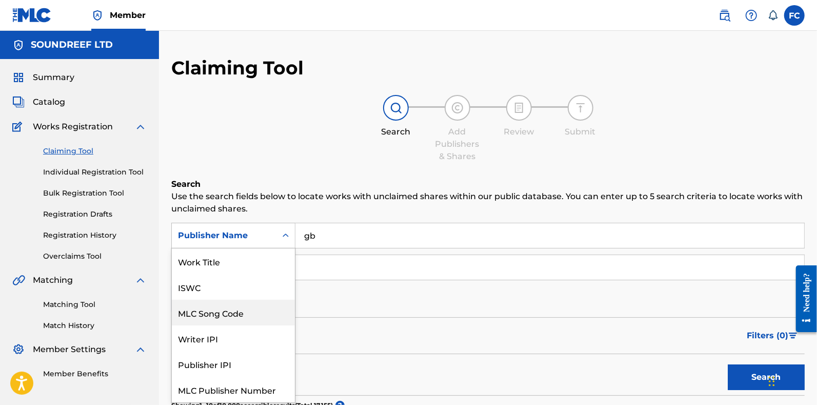
click at [210, 301] on div "MLC Song Code" at bounding box center [233, 313] width 123 height 26
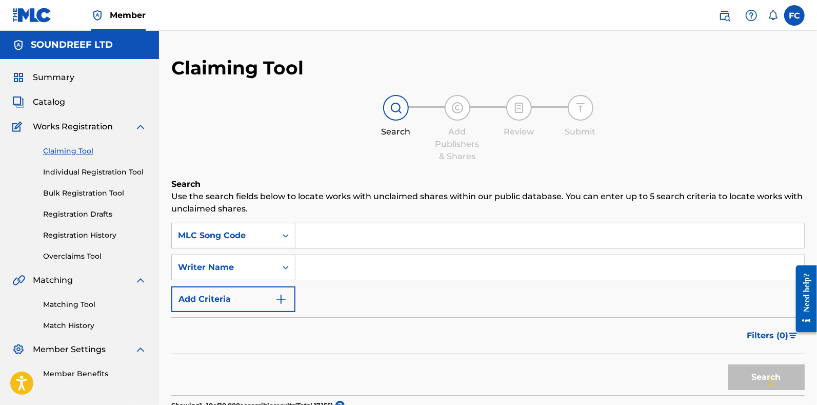
click at [308, 247] on input "Search Form" at bounding box center [550, 235] width 509 height 25
paste input "S555IA"
type input "S555IA"
click at [741, 370] on button "Search" at bounding box center [766, 377] width 77 height 26
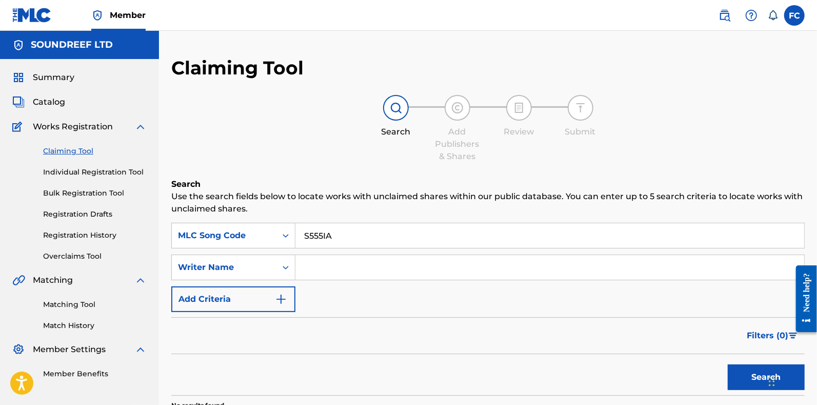
click at [106, 167] on link "Individual Registration Tool" at bounding box center [95, 172] width 104 height 11
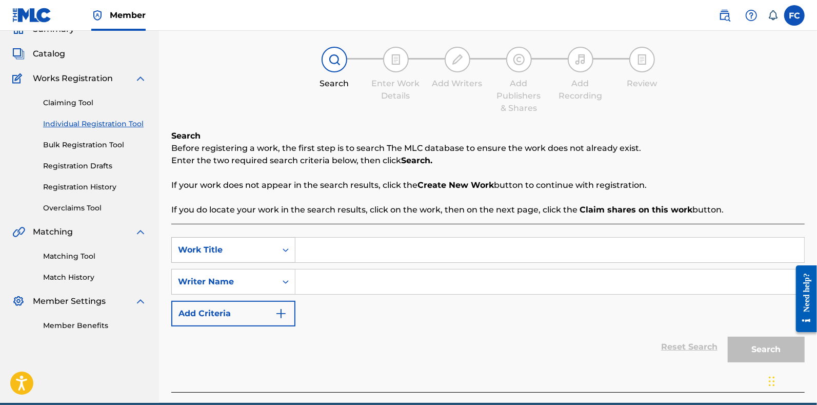
scroll to position [49, 0]
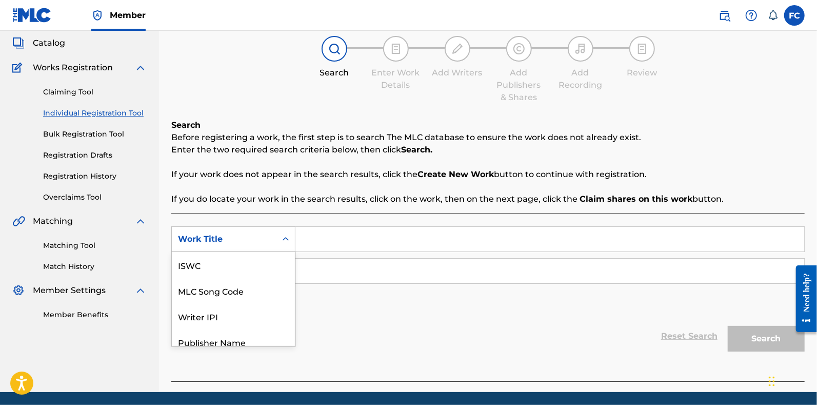
click at [292, 252] on div "7 results available. Use Up and Down to choose options, press Enter to select t…" at bounding box center [233, 239] width 124 height 26
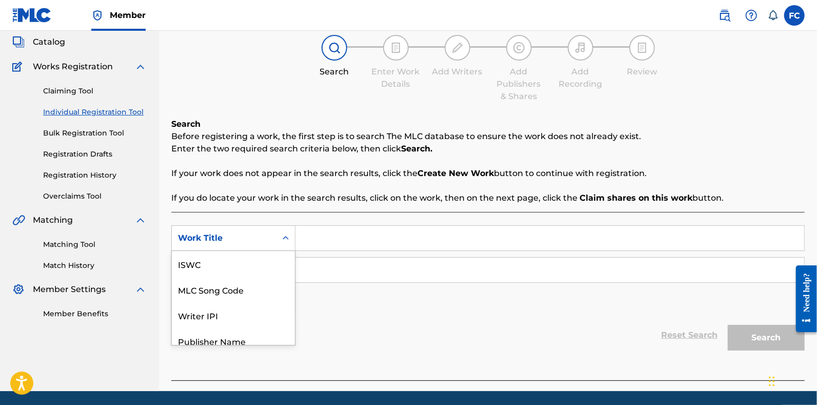
scroll to position [25, 0]
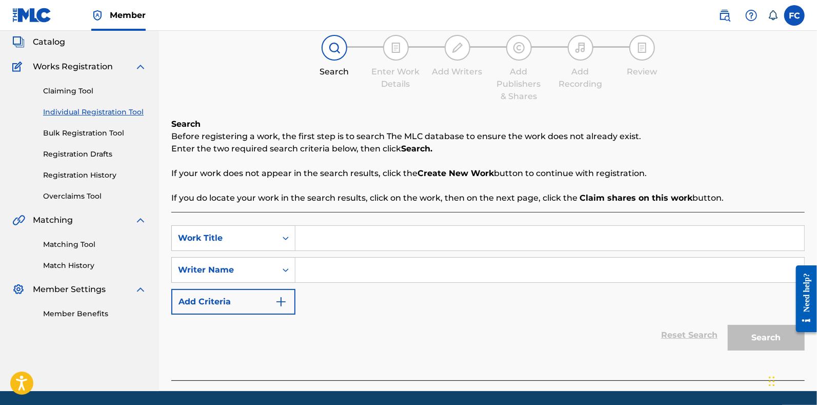
click at [316, 243] on input "Search Form" at bounding box center [550, 238] width 509 height 25
type input "tana del granchio"
click at [749, 339] on div "Search" at bounding box center [764, 335] width 82 height 41
click at [336, 243] on input "tana del granchio" at bounding box center [550, 238] width 509 height 25
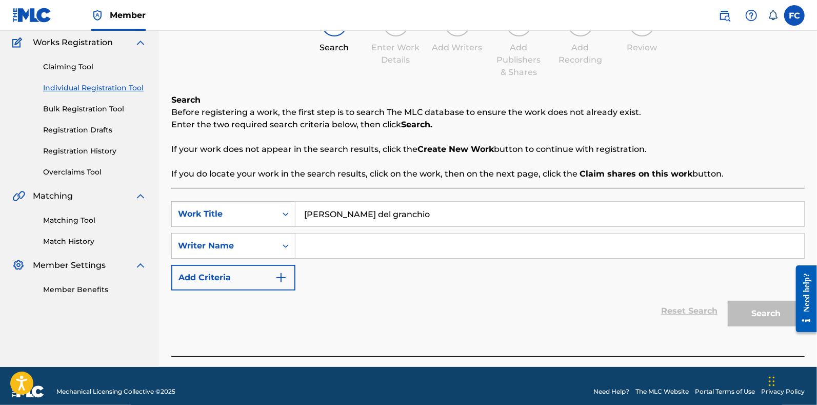
click at [353, 276] on div "SearchWithCriteriaa3f93dc2-4386-4f86-8d3c-6b31c2869651 Work Title tana del gran…" at bounding box center [488, 245] width 634 height 89
click at [328, 254] on input "Search Form" at bounding box center [550, 245] width 509 height 25
type input "brasi"
click at [728, 301] on button "Search" at bounding box center [766, 314] width 77 height 26
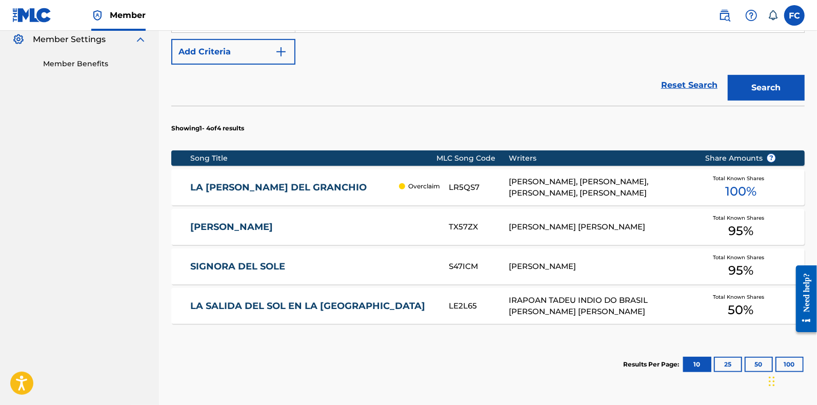
scroll to position [321, 0]
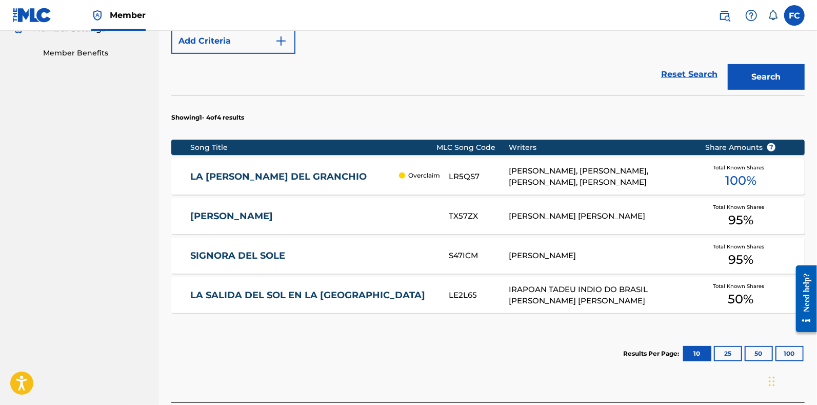
click at [367, 182] on link "LA TANA DEL GRANCHIO" at bounding box center [292, 177] width 204 height 12
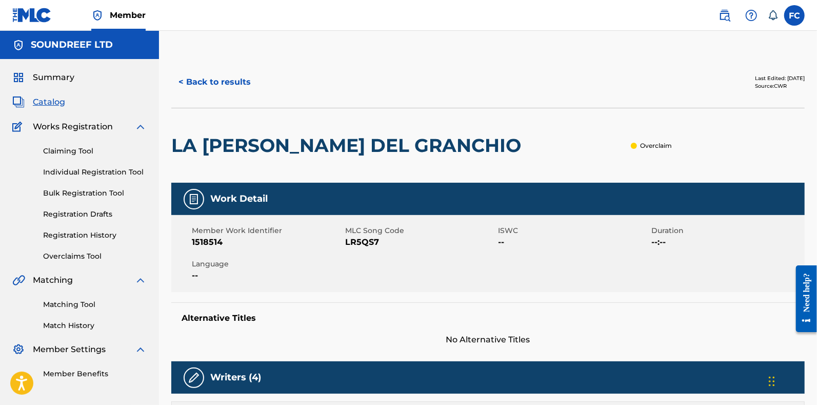
click at [210, 86] on button "< Back to results" at bounding box center [214, 82] width 87 height 26
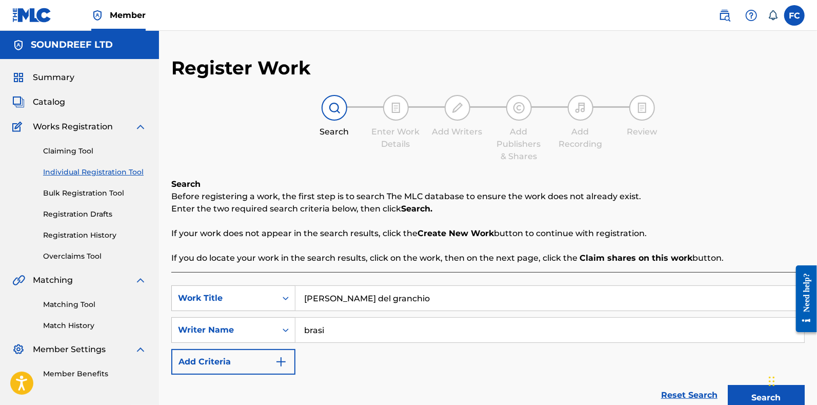
scroll to position [62, 0]
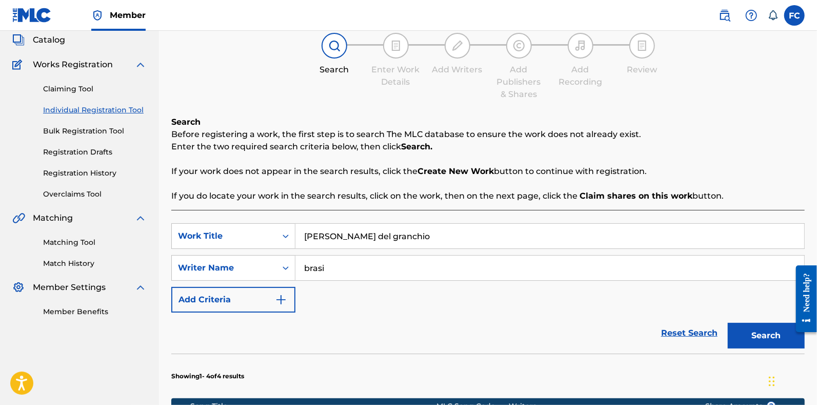
click at [92, 131] on link "Bulk Registration Tool" at bounding box center [95, 131] width 104 height 11
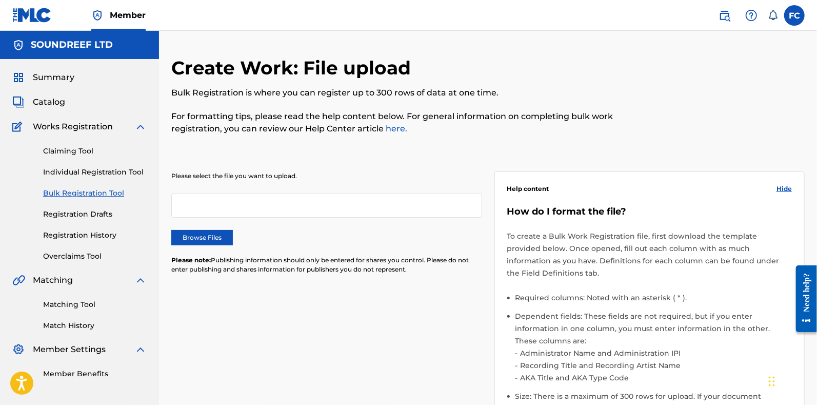
click at [90, 211] on link "Registration Drafts" at bounding box center [95, 214] width 104 height 11
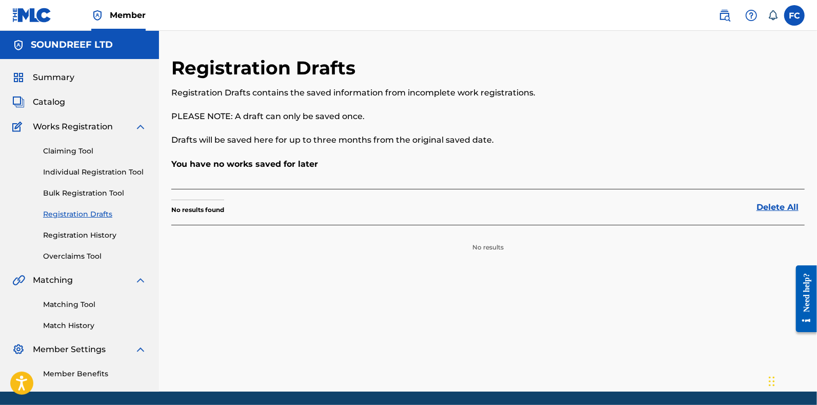
click at [62, 238] on link "Registration History" at bounding box center [95, 235] width 104 height 11
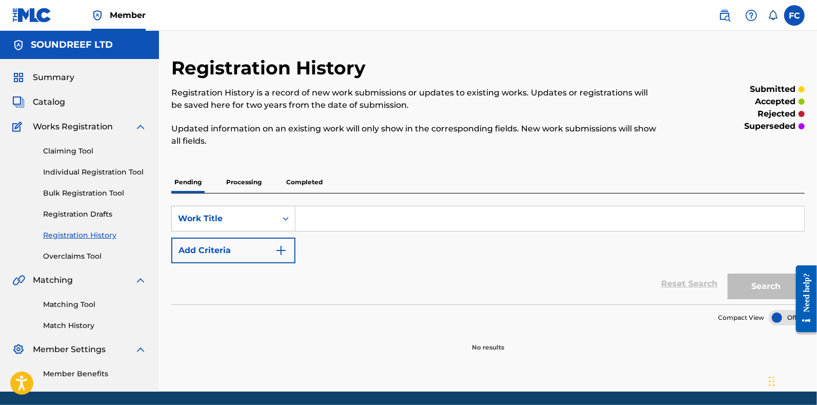
click at [81, 258] on link "Overclaims Tool" at bounding box center [95, 256] width 104 height 11
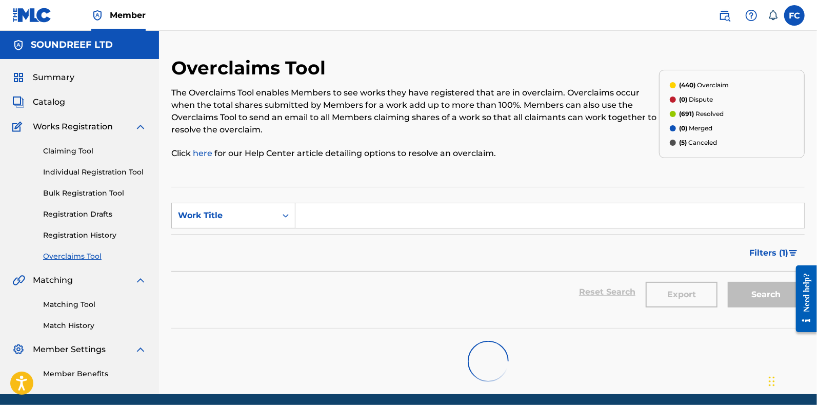
click at [267, 231] on form "SearchWithCriteriafff26218-76ec-4aa5-ab3e-10d4816262d5 Work Title Filter Status…" at bounding box center [488, 258] width 634 height 110
click at [281, 218] on icon "Search Form" at bounding box center [286, 215] width 10 height 10
click at [248, 238] on div "MLC Song Code" at bounding box center [233, 241] width 123 height 26
click at [362, 194] on section "SearchWithCriteria37d3c557-ba1c-44a9-ab5b-fb9991636766 MLC Song Code Filter Sta…" at bounding box center [488, 258] width 634 height 142
click at [339, 206] on input "Search Form" at bounding box center [550, 215] width 509 height 25
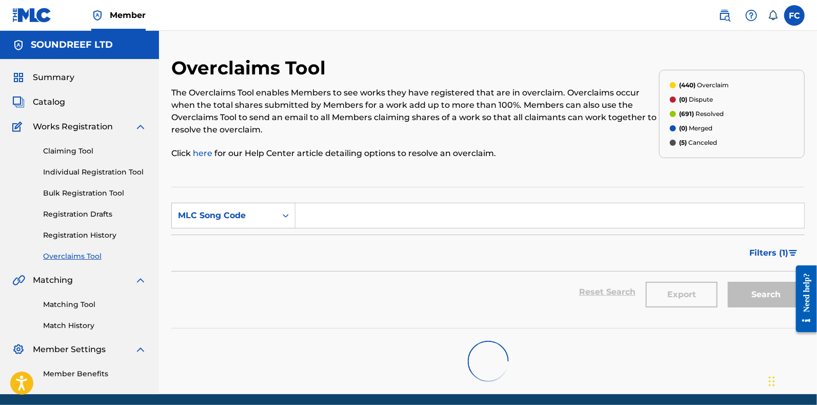
paste input "S555IA"
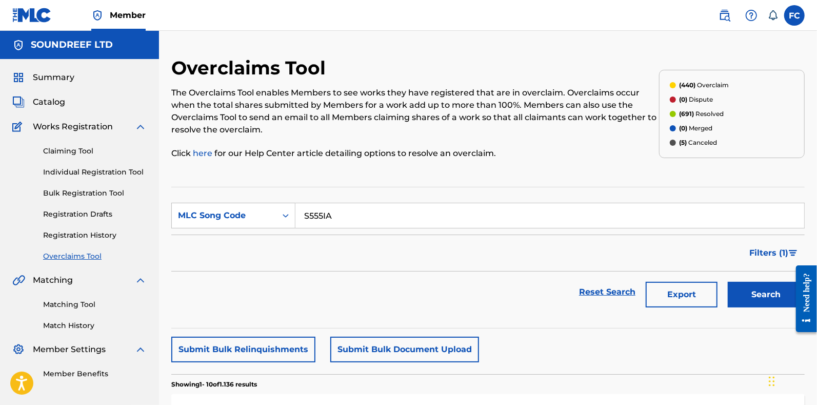
type input "S555IA"
click at [757, 292] on button "Search" at bounding box center [766, 295] width 77 height 26
click at [54, 101] on span "Catalog" at bounding box center [49, 102] width 32 height 12
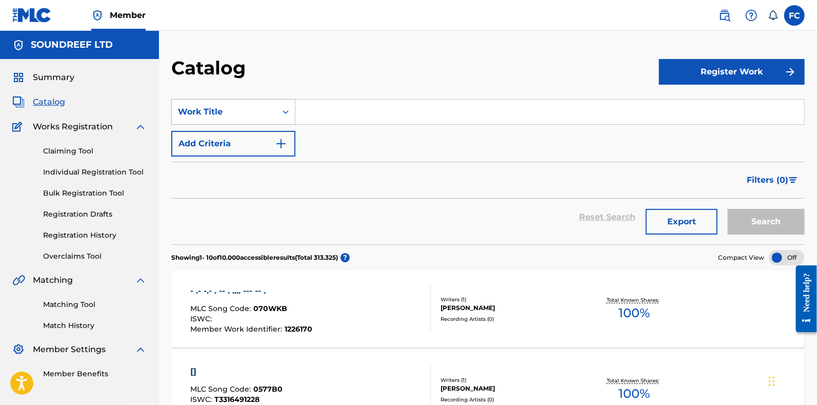
click at [228, 121] on div "Work Title" at bounding box center [224, 111] width 105 height 19
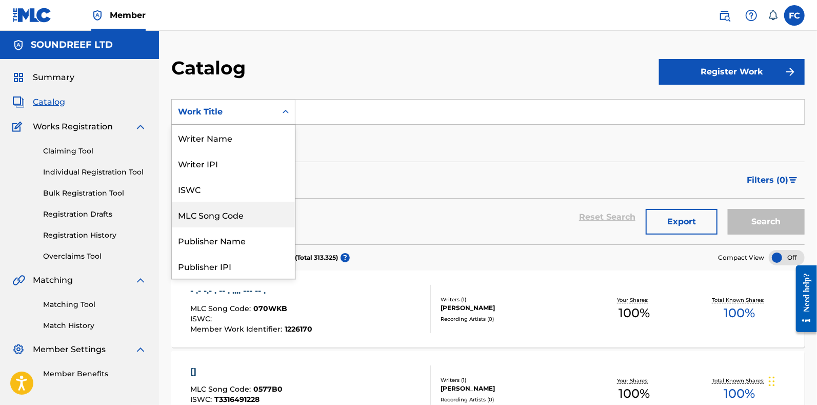
click at [233, 221] on div "MLC Song Code" at bounding box center [233, 215] width 123 height 26
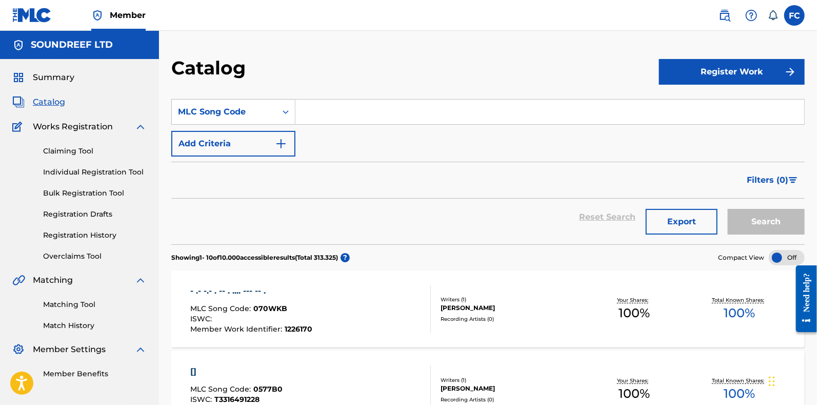
click at [322, 114] on input "Search Form" at bounding box center [550, 112] width 509 height 25
paste input "S555IA"
type input "S555IA"
click at [752, 216] on button "Search" at bounding box center [766, 222] width 77 height 26
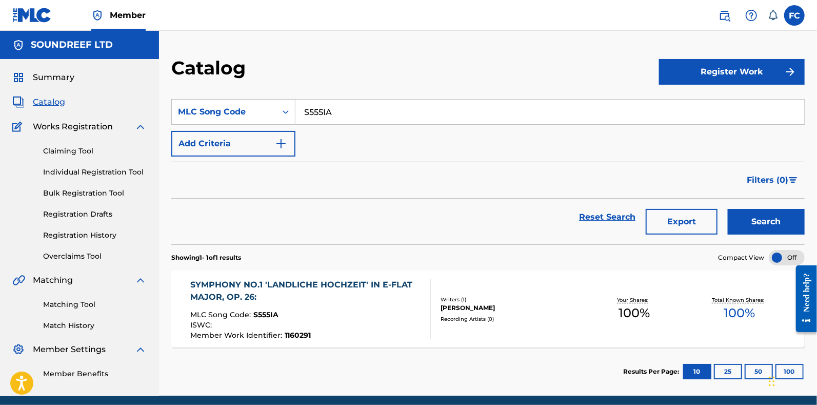
click at [341, 301] on div "SYMPHONY NO.1 'LANDLICHE HOCHZEIT' IN E-FLAT MAJOR, OP. 26:" at bounding box center [306, 291] width 232 height 25
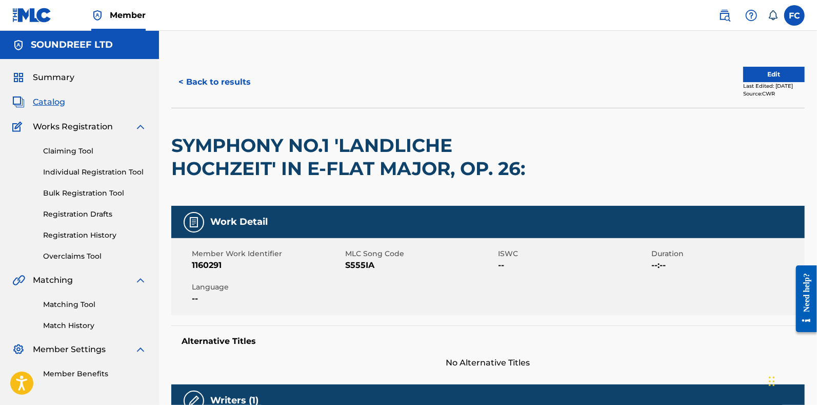
click at [765, 62] on div "< Back to results Edit Last Edited: September 13, 2024 Source: CWR" at bounding box center [488, 81] width 634 height 51
click at [755, 67] on button "Edit" at bounding box center [774, 74] width 62 height 15
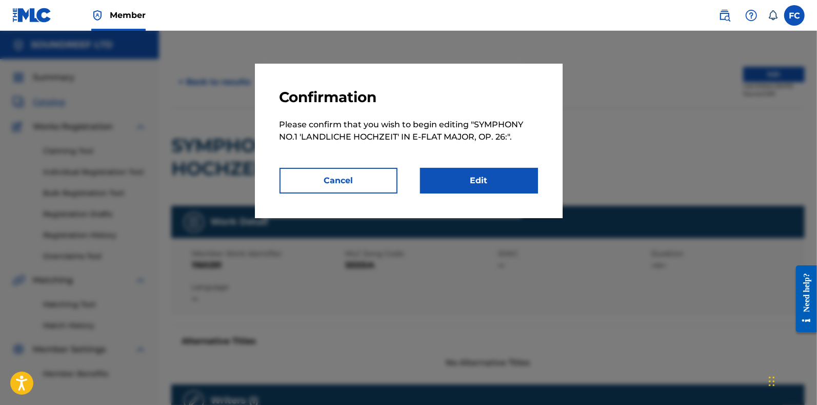
click at [359, 180] on button "Cancel" at bounding box center [339, 181] width 118 height 26
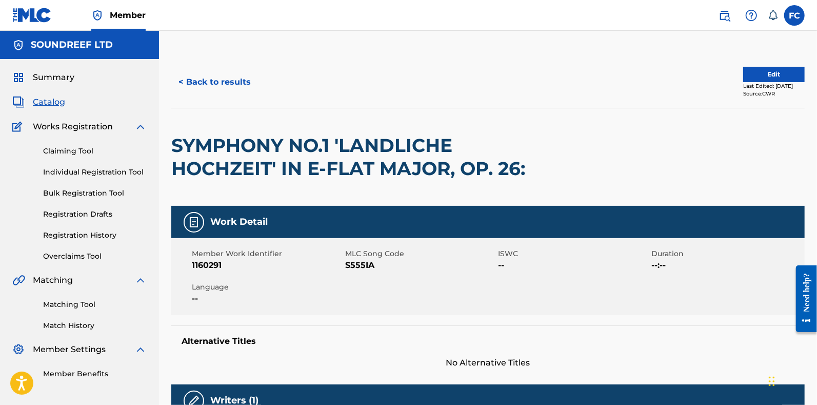
click at [743, 74] on button "Edit" at bounding box center [774, 74] width 62 height 15
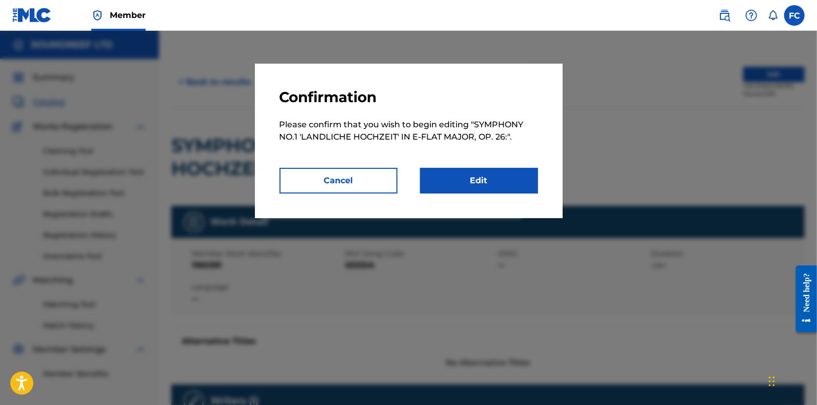
click at [443, 187] on link "Edit" at bounding box center [479, 181] width 118 height 26
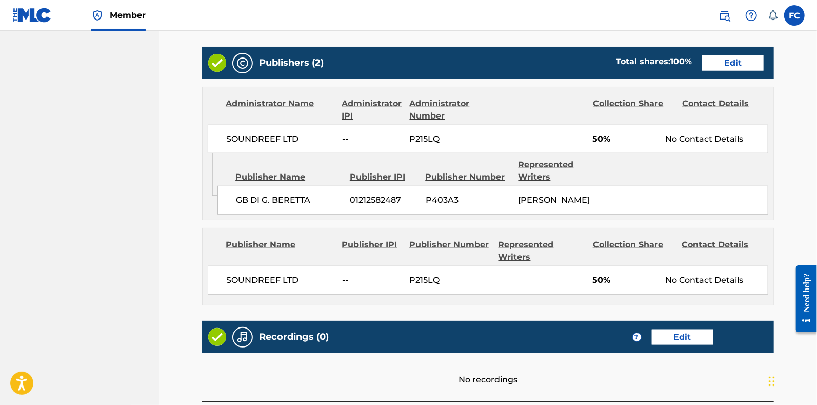
scroll to position [441, 0]
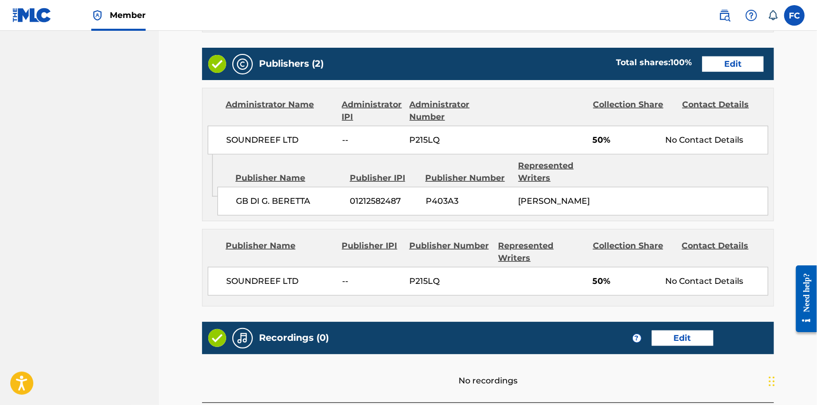
click at [731, 70] on link "Edit" at bounding box center [733, 63] width 62 height 15
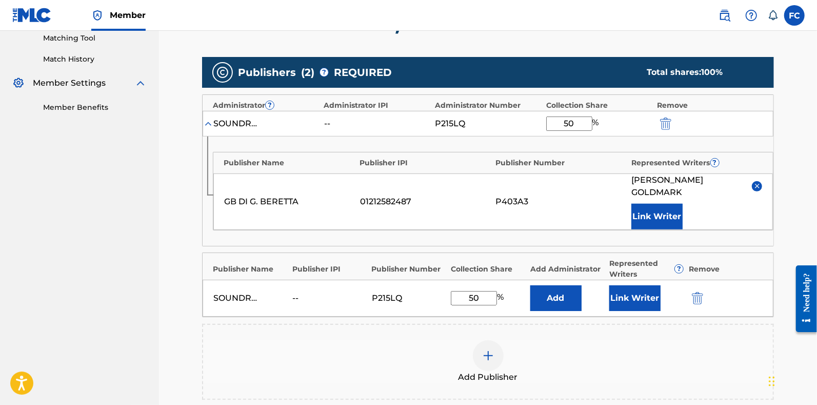
scroll to position [267, 0]
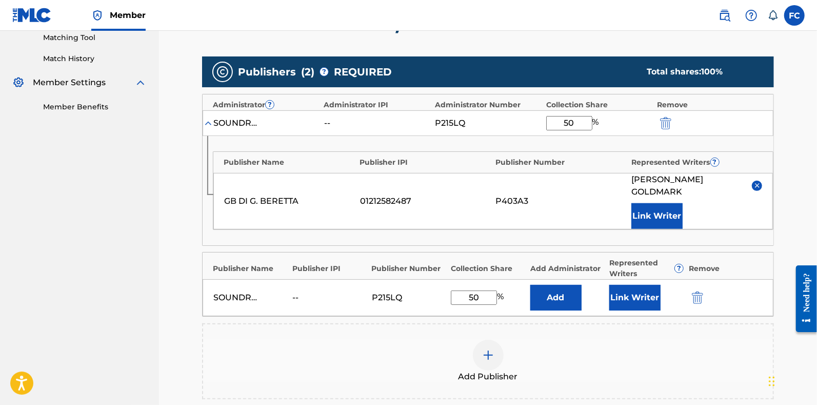
click at [696, 291] on img "submit" at bounding box center [697, 297] width 11 height 12
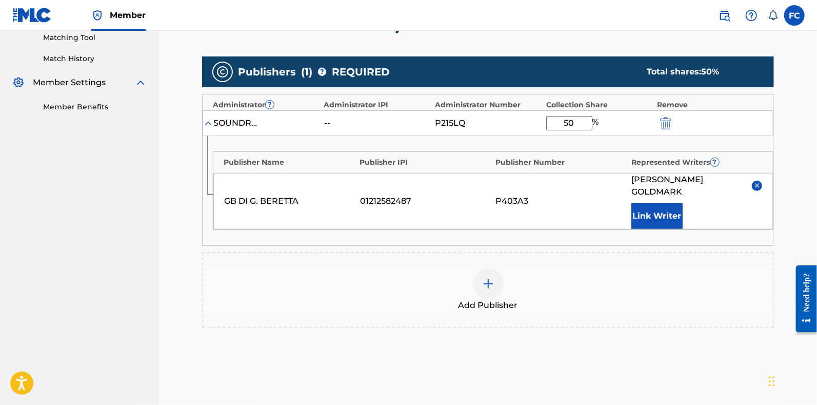
click at [756, 182] on img at bounding box center [758, 186] width 8 height 8
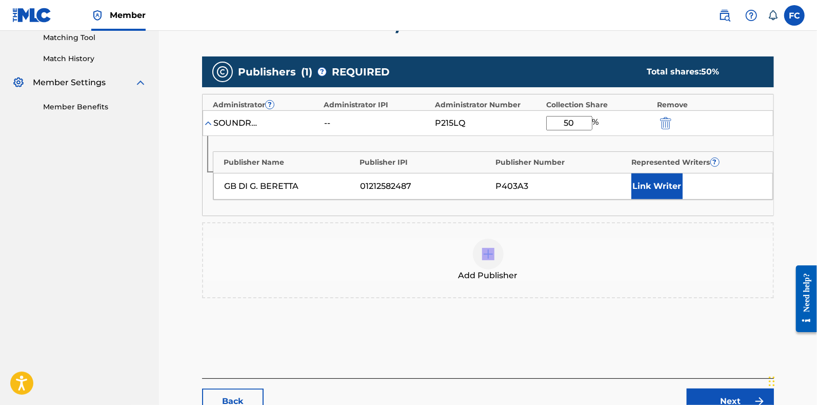
click at [756, 180] on div "Link Writer" at bounding box center [697, 186] width 131 height 26
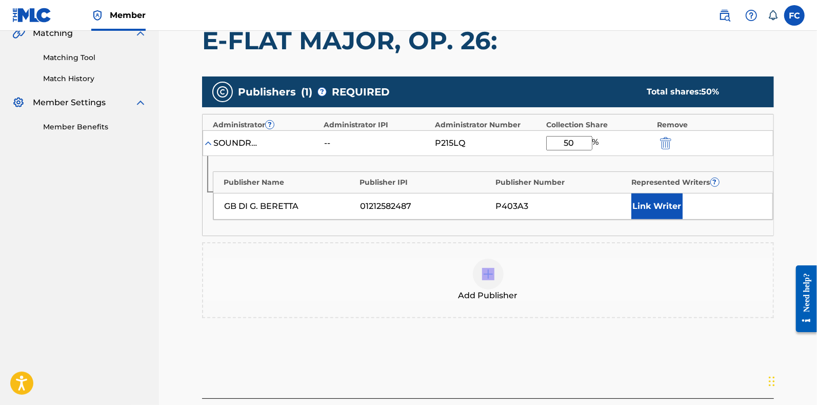
scroll to position [246, 0]
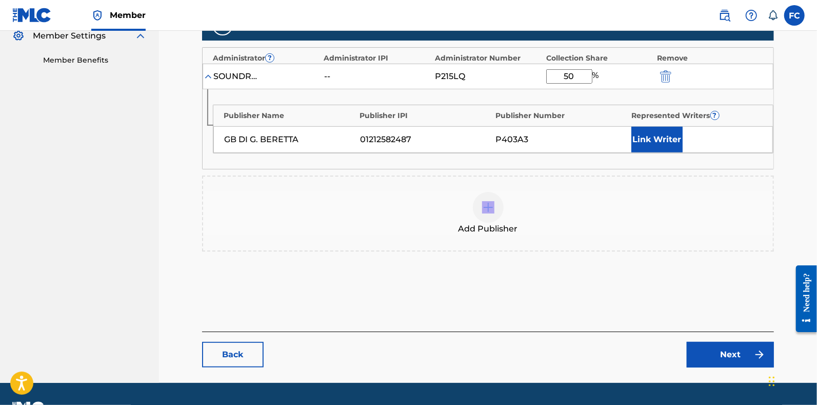
click at [666, 74] on img "submit" at bounding box center [665, 76] width 11 height 12
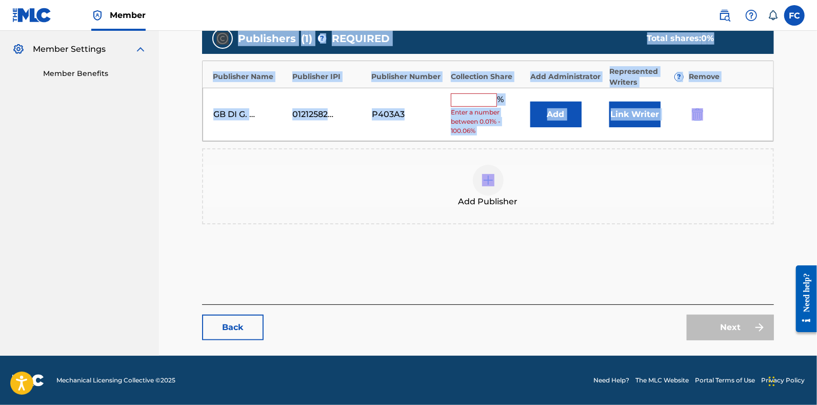
scroll to position [299, 0]
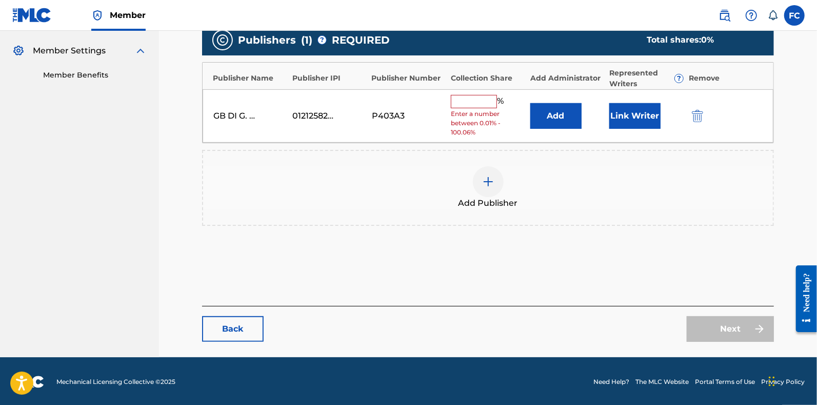
click at [600, 144] on div "Publishers ( 1 ) ? REQUIRED Total shares: 0 % Publisher Name Publisher IPI Publ…" at bounding box center [488, 125] width 572 height 201
click at [719, 334] on div "Next" at bounding box center [730, 329] width 87 height 26
click at [699, 110] on img "submit" at bounding box center [697, 116] width 11 height 12
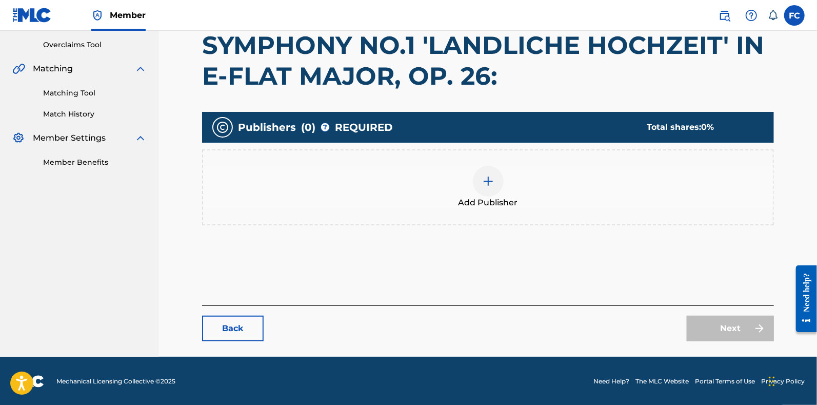
click at [600, 221] on div "Add Publisher" at bounding box center [488, 187] width 572 height 76
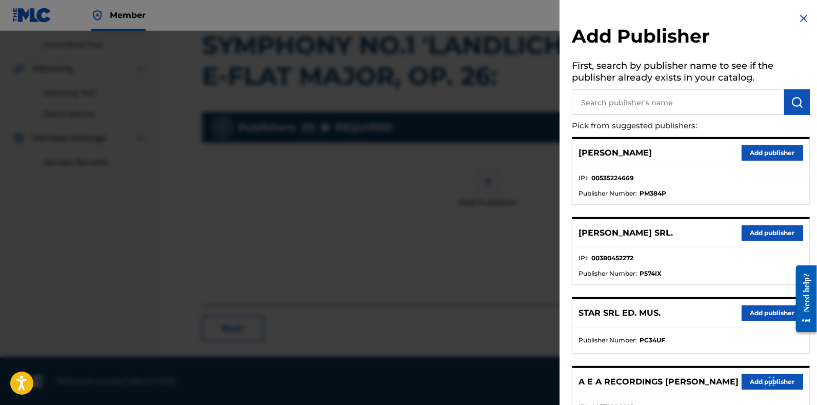
click at [798, 14] on img at bounding box center [804, 18] width 12 height 12
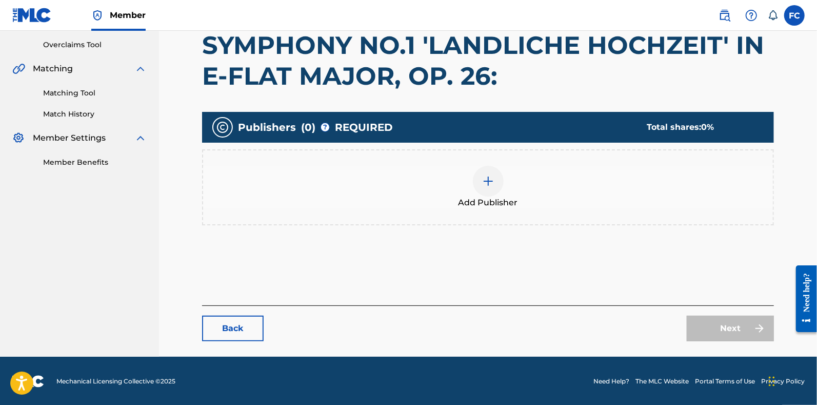
click at [711, 337] on div "Next" at bounding box center [730, 329] width 87 height 26
click at [240, 324] on link "Back" at bounding box center [233, 329] width 62 height 26
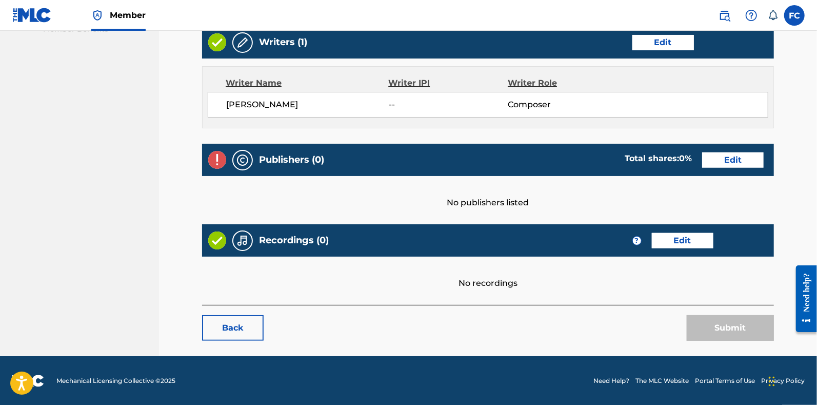
scroll to position [344, 0]
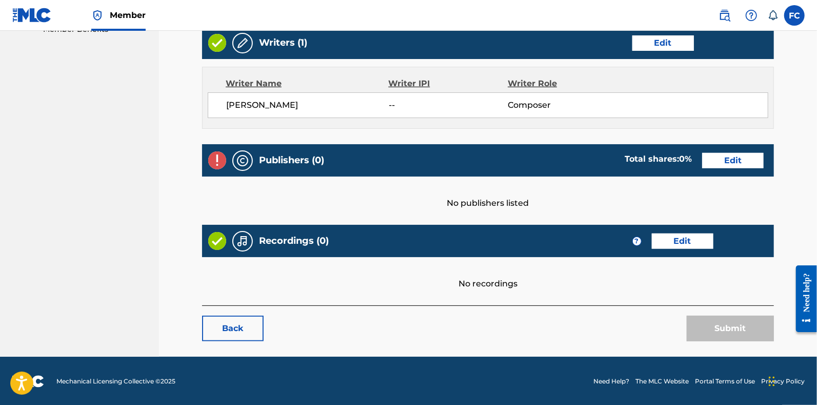
click at [221, 159] on img at bounding box center [217, 160] width 18 height 18
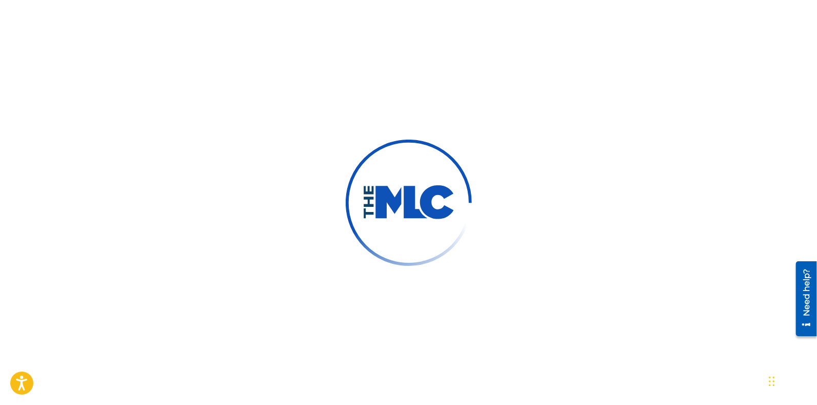
click at [812, 306] on div "Need help?" at bounding box center [806, 291] width 14 height 47
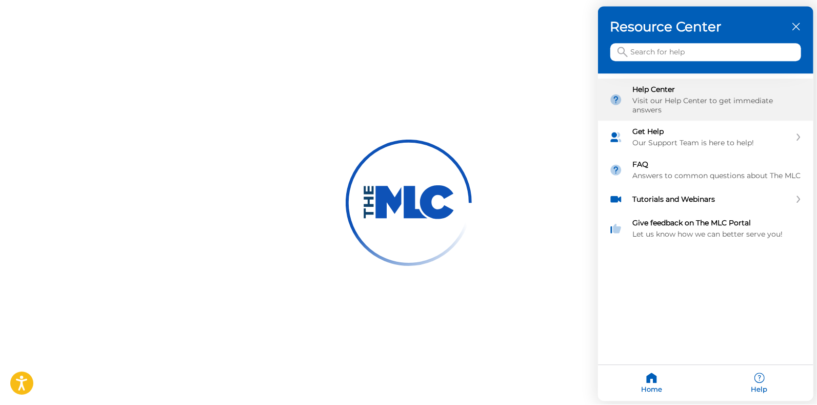
click at [672, 101] on div "Visit our Help Center to get immediate answers" at bounding box center [717, 105] width 169 height 18
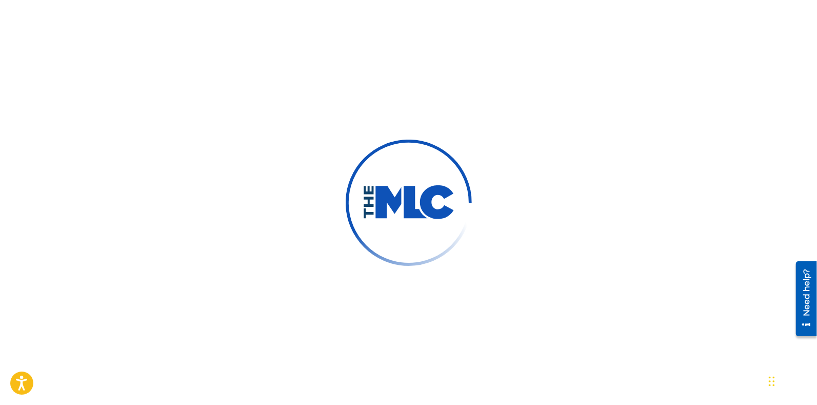
scroll to position [110, 0]
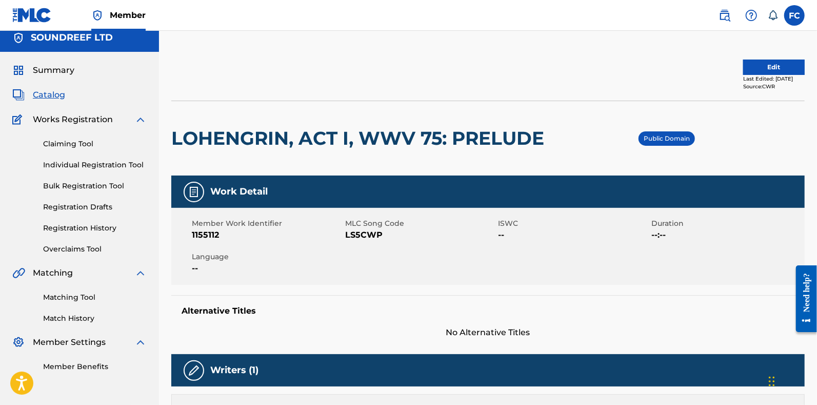
scroll to position [7, 0]
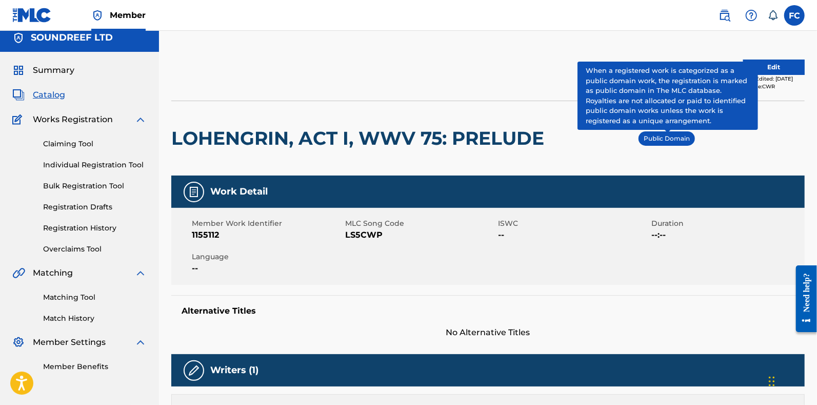
click at [665, 140] on p "Public Domain" at bounding box center [667, 138] width 46 height 9
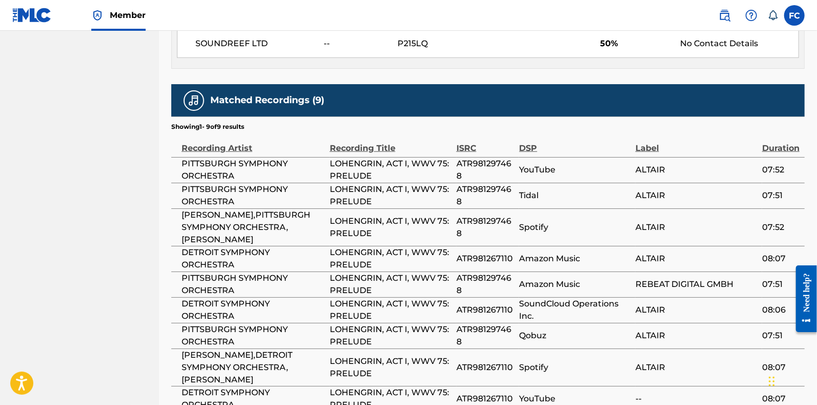
scroll to position [0, 0]
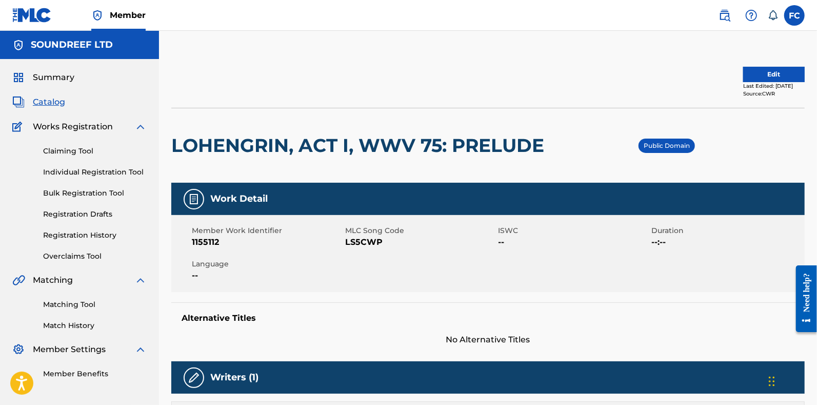
click at [760, 68] on button "Edit" at bounding box center [774, 74] width 62 height 15
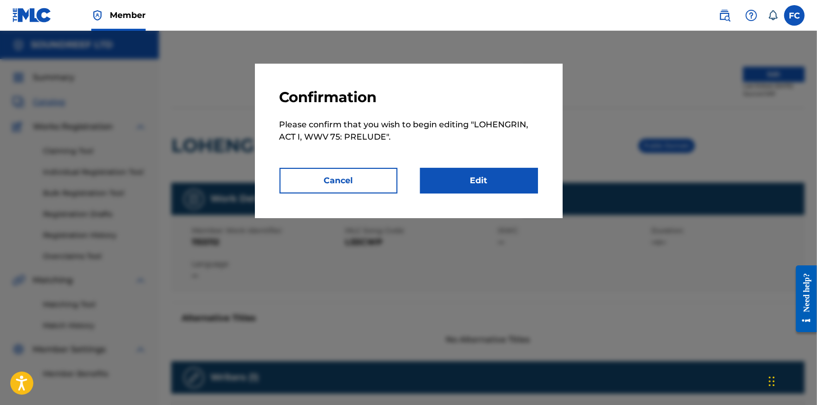
click at [482, 170] on link "Edit" at bounding box center [479, 181] width 118 height 26
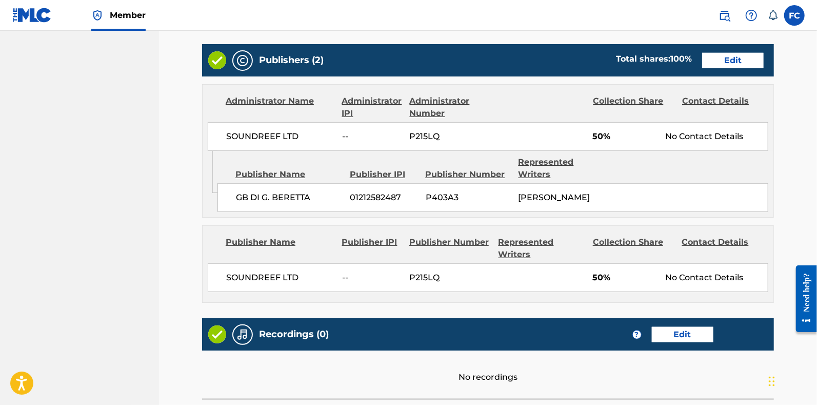
scroll to position [420, 0]
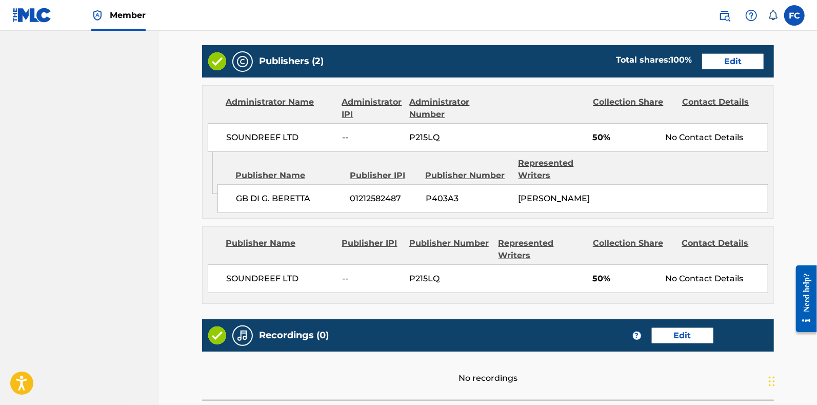
click at [724, 64] on link "Edit" at bounding box center [733, 61] width 62 height 15
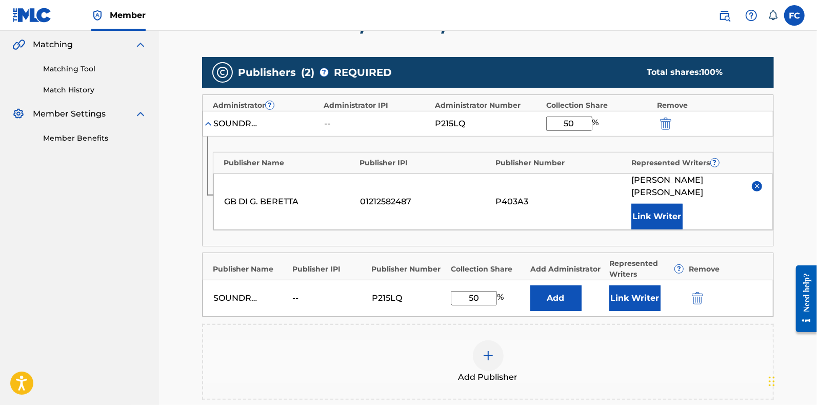
scroll to position [276, 0]
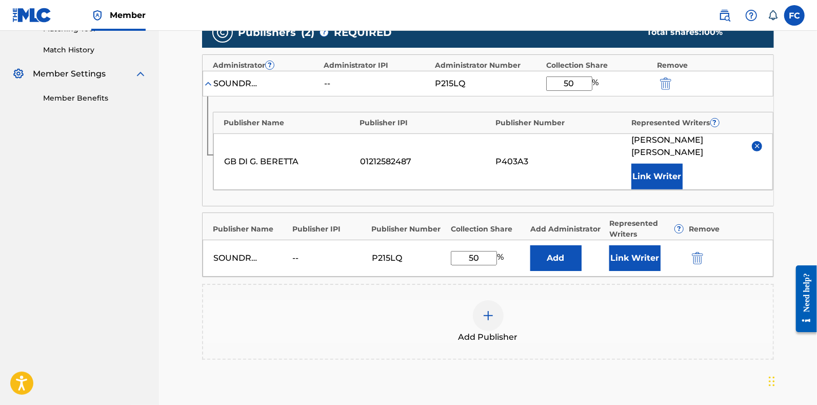
click at [696, 252] on img "submit" at bounding box center [697, 258] width 11 height 12
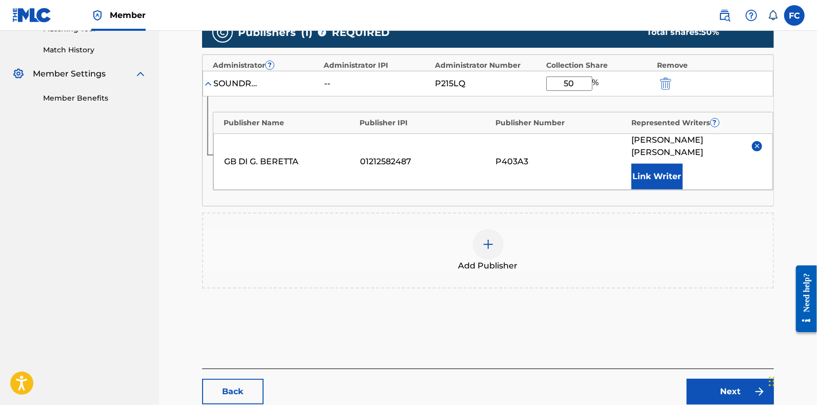
scroll to position [236, 0]
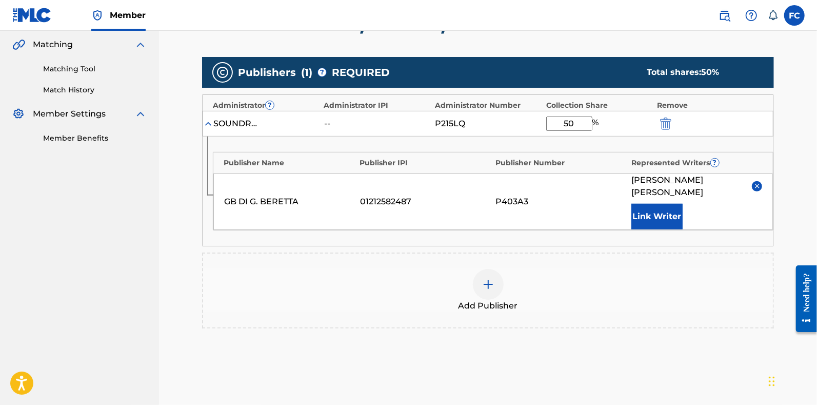
click at [668, 122] on img "submit" at bounding box center [665, 123] width 11 height 12
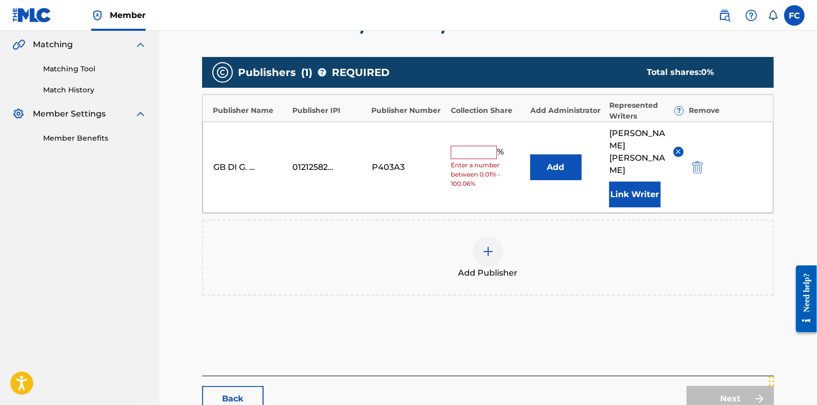
scroll to position [223, 0]
